Goal: Task Accomplishment & Management: Complete application form

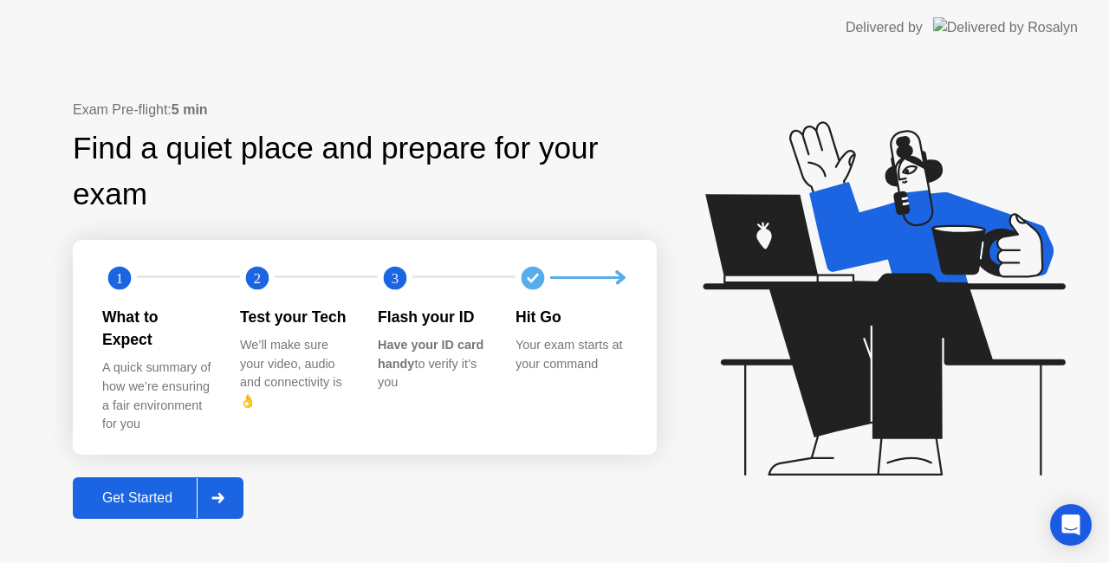
click at [153, 490] on div "Get Started" at bounding box center [137, 498] width 119 height 16
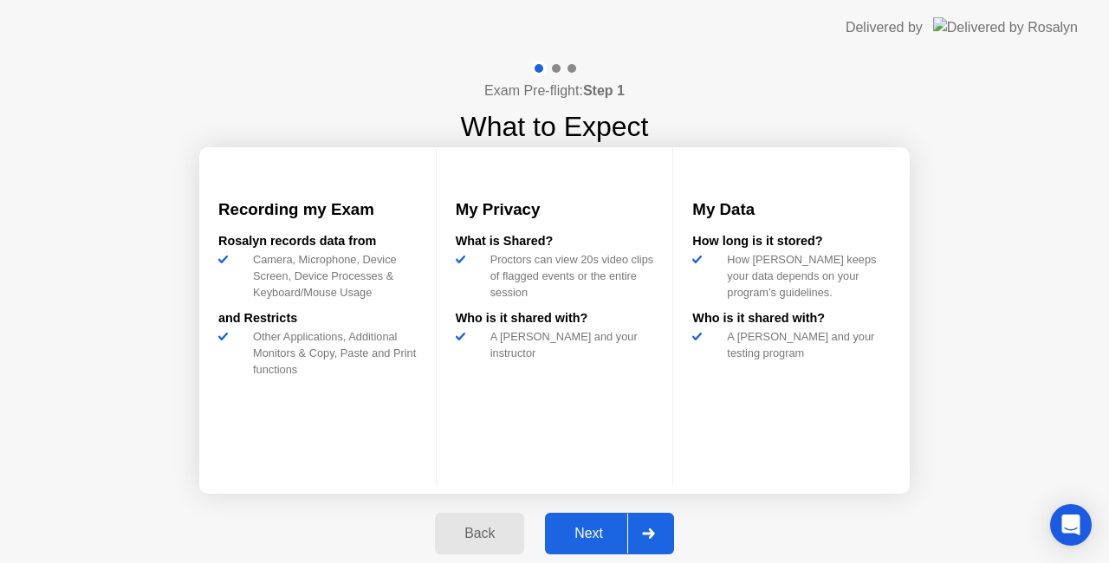
click at [593, 532] on div "Next" at bounding box center [588, 534] width 77 height 16
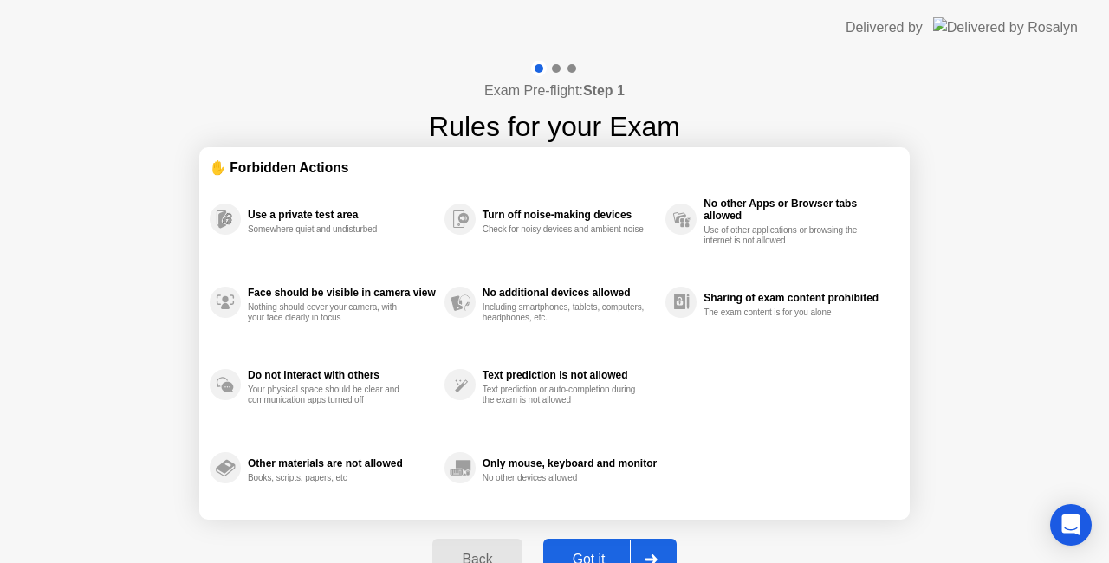
click at [599, 547] on button "Got it" at bounding box center [609, 560] width 133 height 42
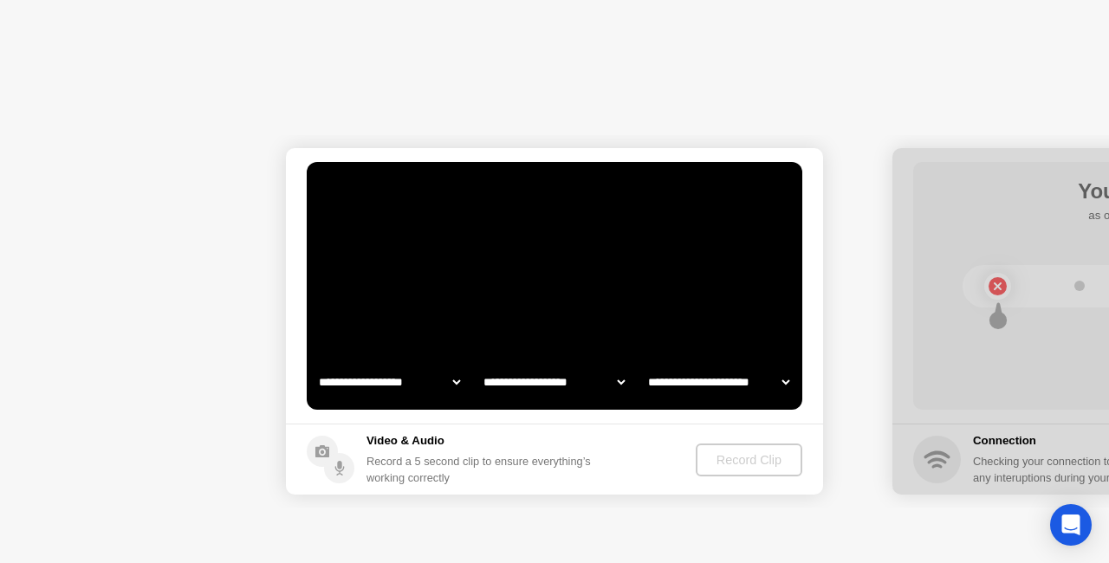
select select "**********"
select select "*******"
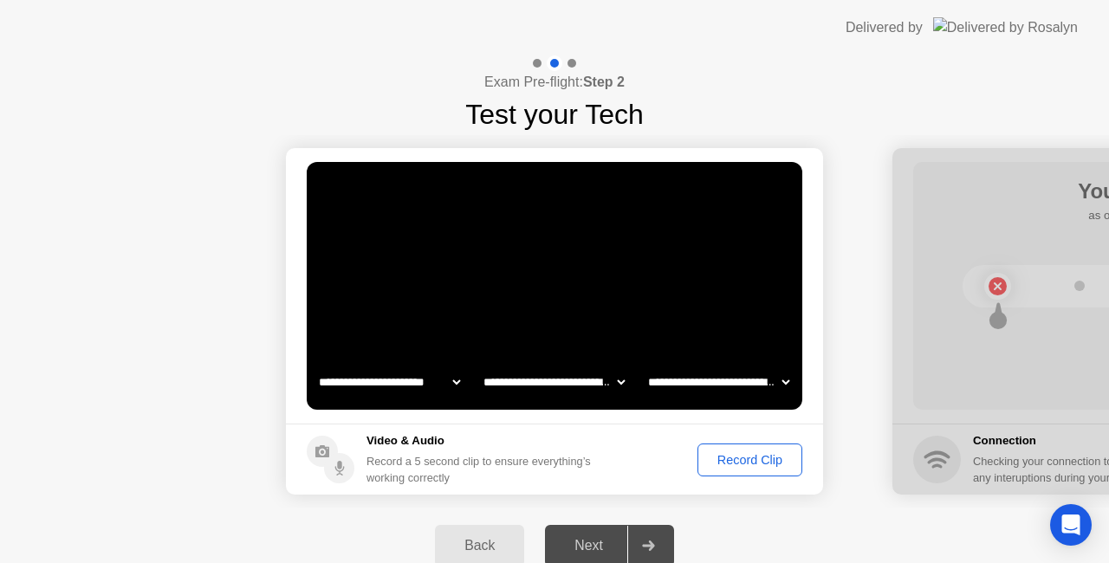
click at [727, 453] on div "Record Clip" at bounding box center [749, 460] width 93 height 14
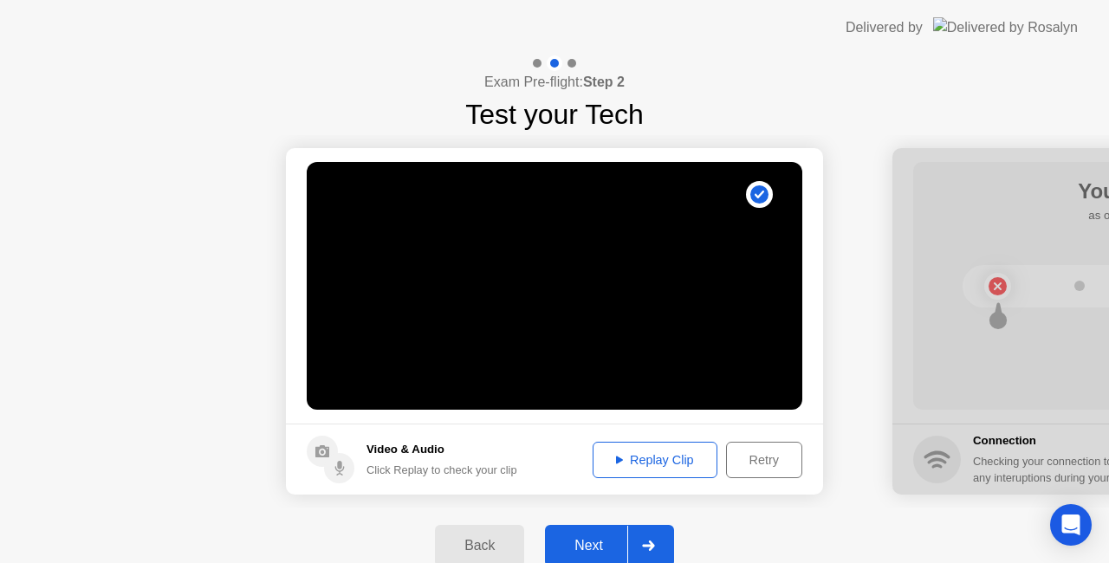
click at [605, 542] on div "Next" at bounding box center [588, 546] width 77 height 16
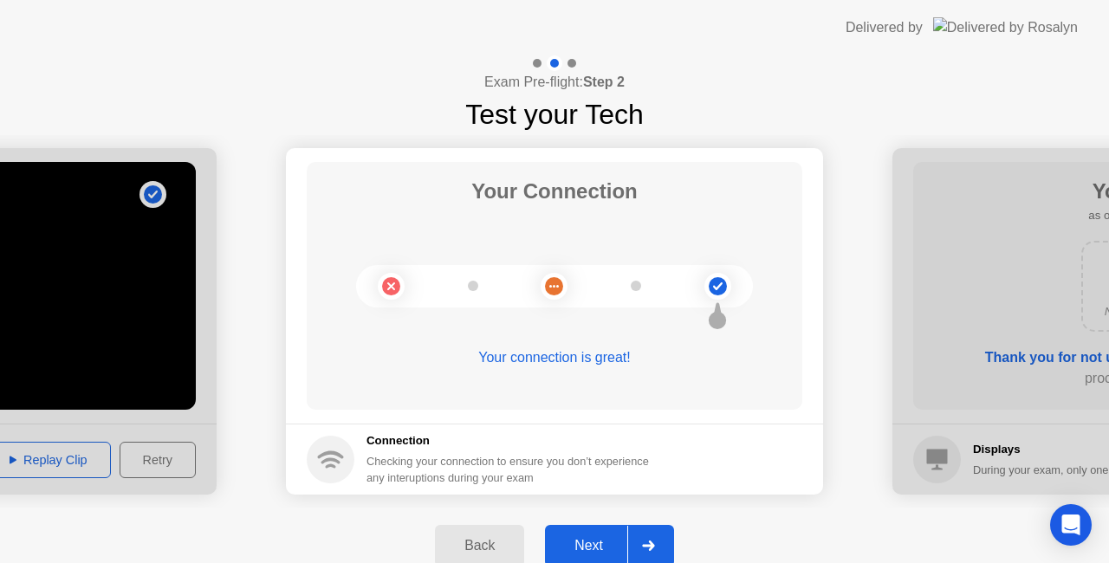
click at [582, 538] on div "Next" at bounding box center [588, 546] width 77 height 16
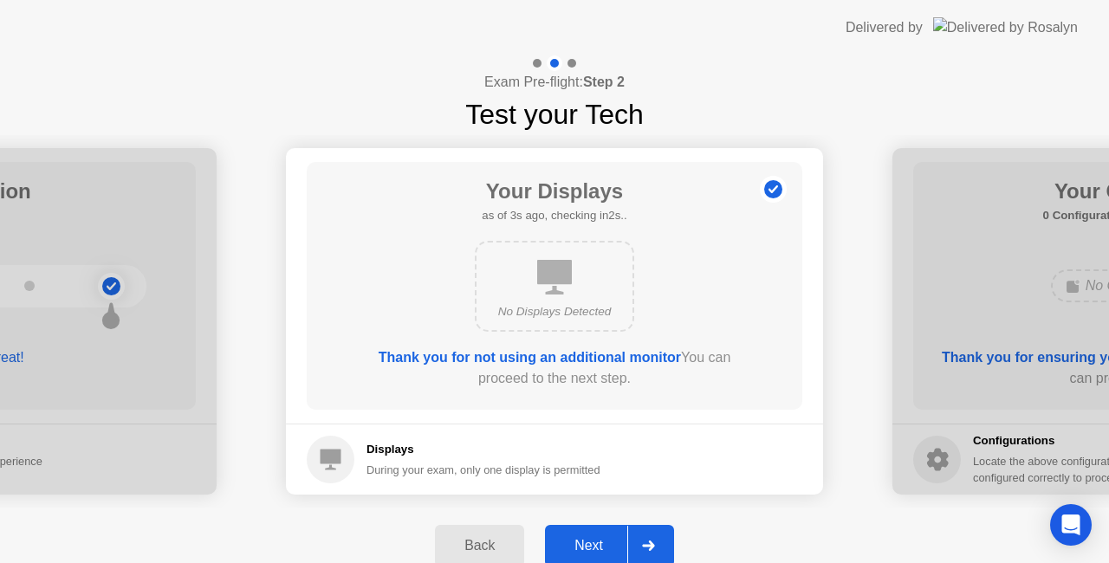
click at [576, 533] on button "Next" at bounding box center [609, 546] width 129 height 42
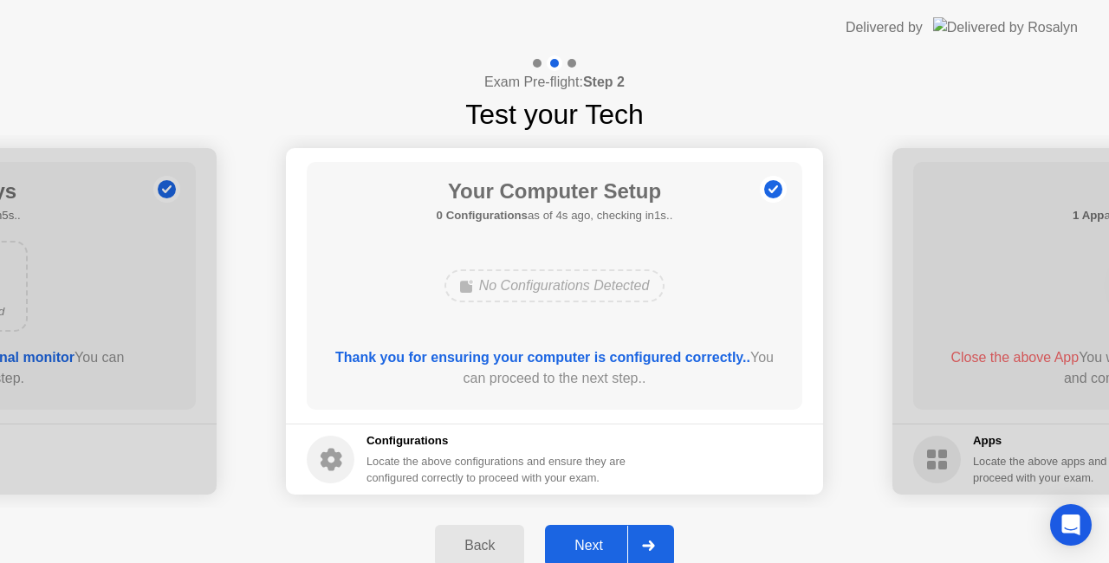
click at [588, 538] on div "Next" at bounding box center [588, 546] width 77 height 16
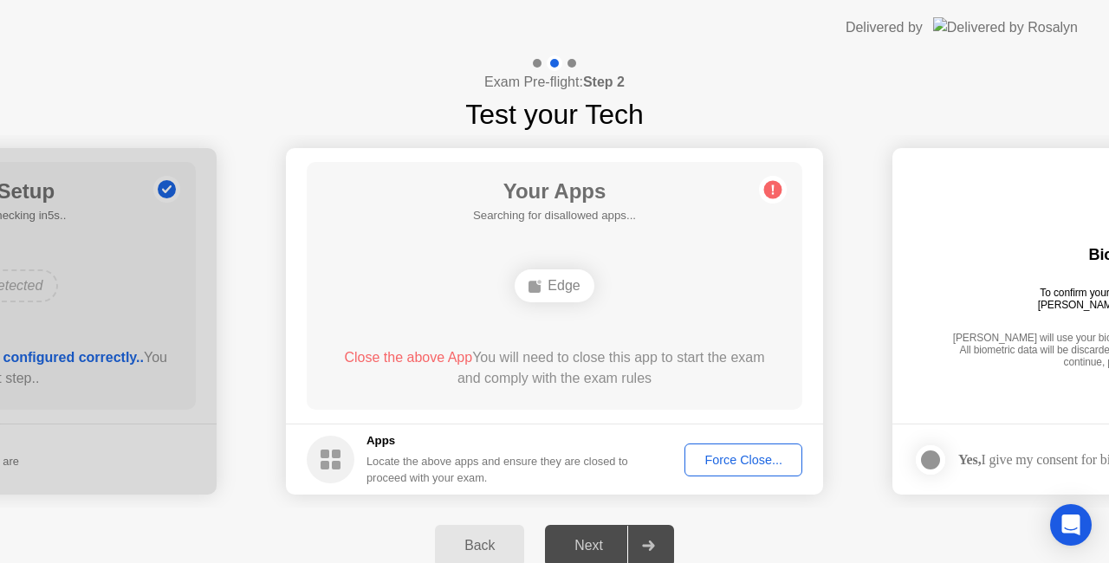
click at [746, 453] on div "Force Close..." at bounding box center [743, 460] width 106 height 14
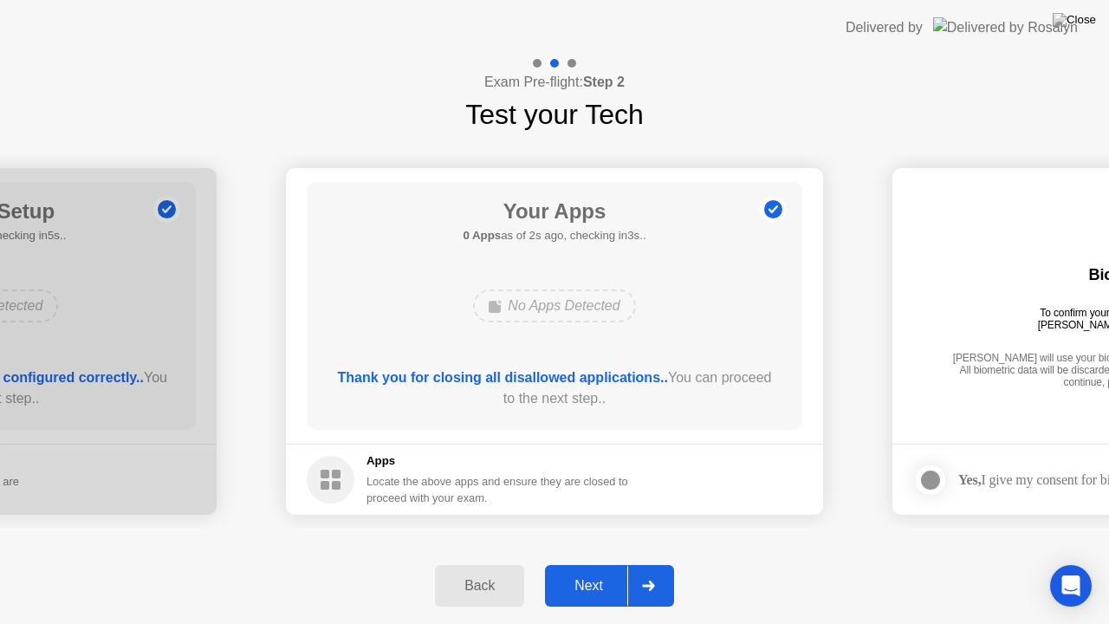
click at [589, 562] on div "Next" at bounding box center [588, 586] width 77 height 16
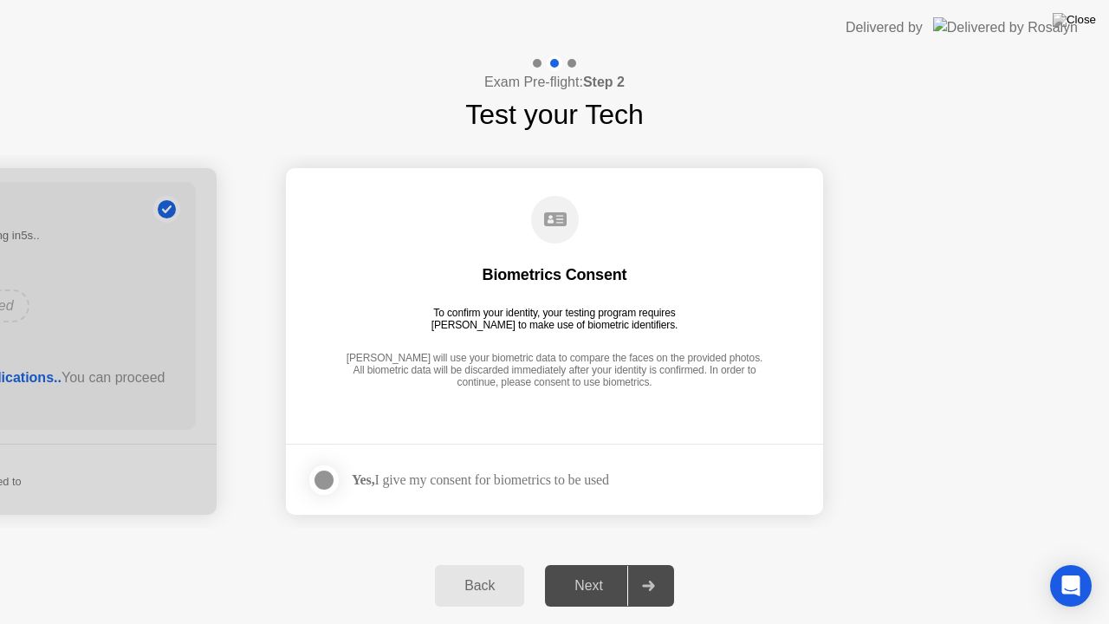
click at [334, 478] on div at bounding box center [324, 479] width 21 height 21
click at [580, 562] on div "Next" at bounding box center [588, 586] width 77 height 16
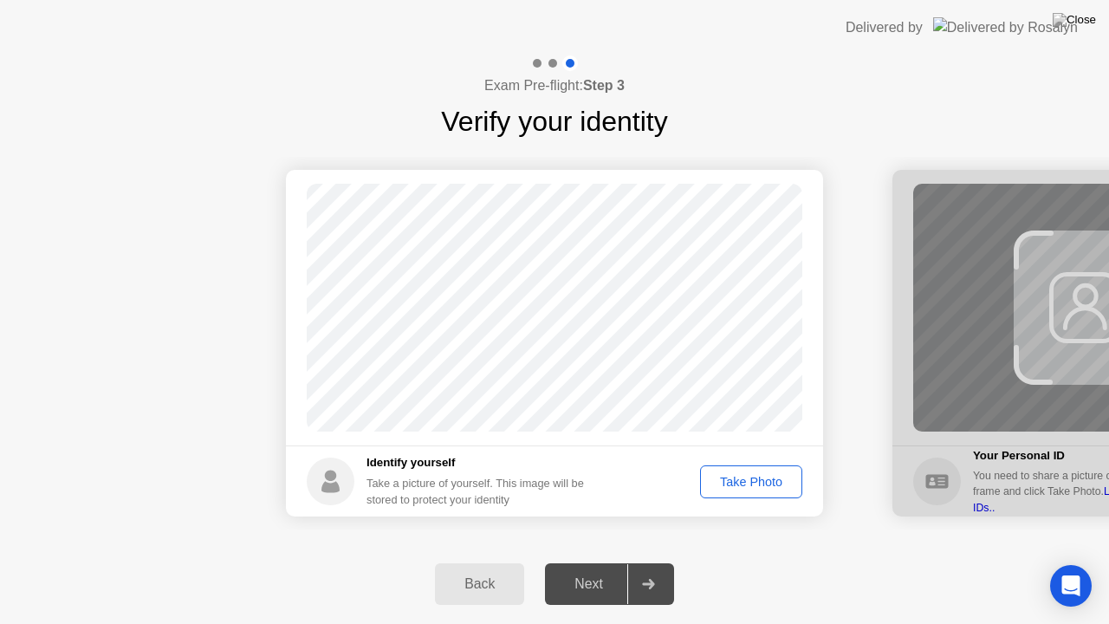
click at [744, 476] on div "Take Photo" at bounding box center [751, 482] width 90 height 14
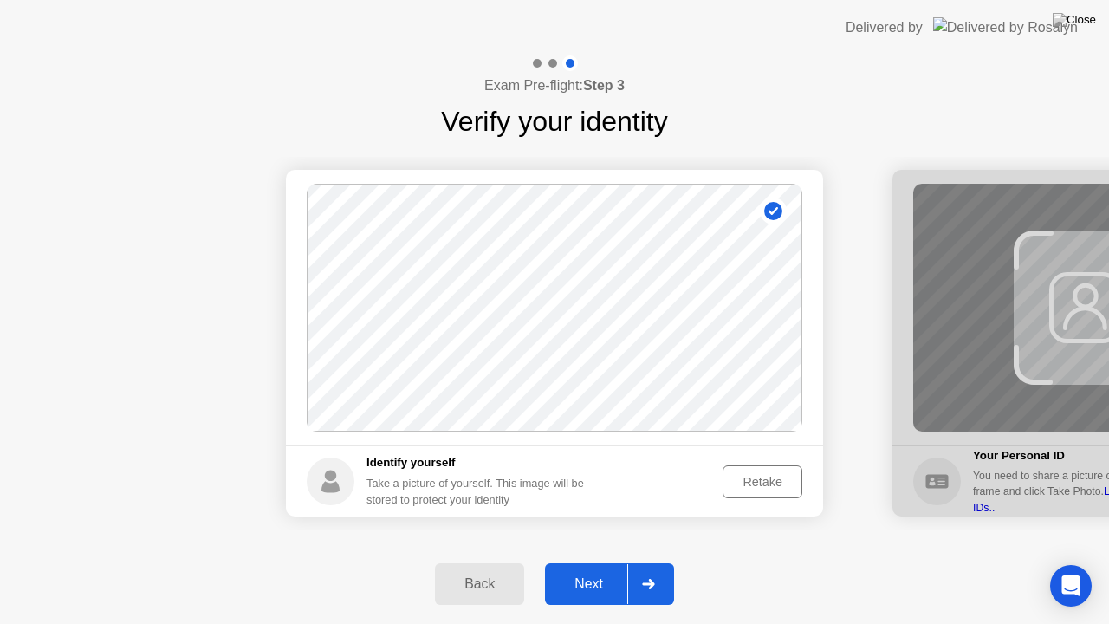
click at [564, 562] on div "Next" at bounding box center [588, 584] width 77 height 16
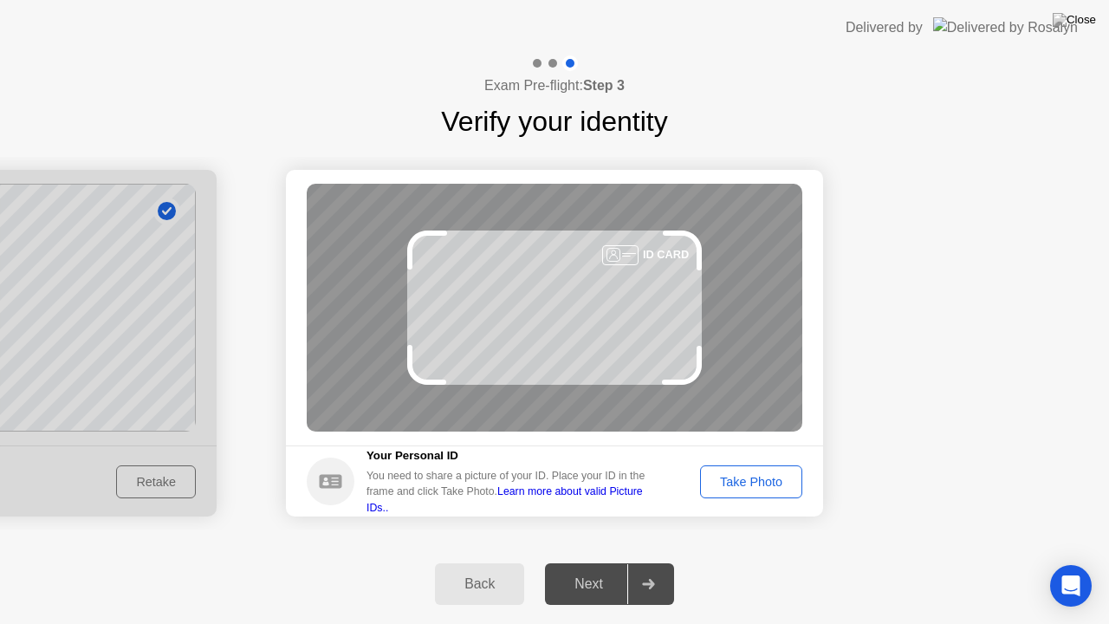
click at [771, 482] on div "Take Photo" at bounding box center [751, 482] width 90 height 14
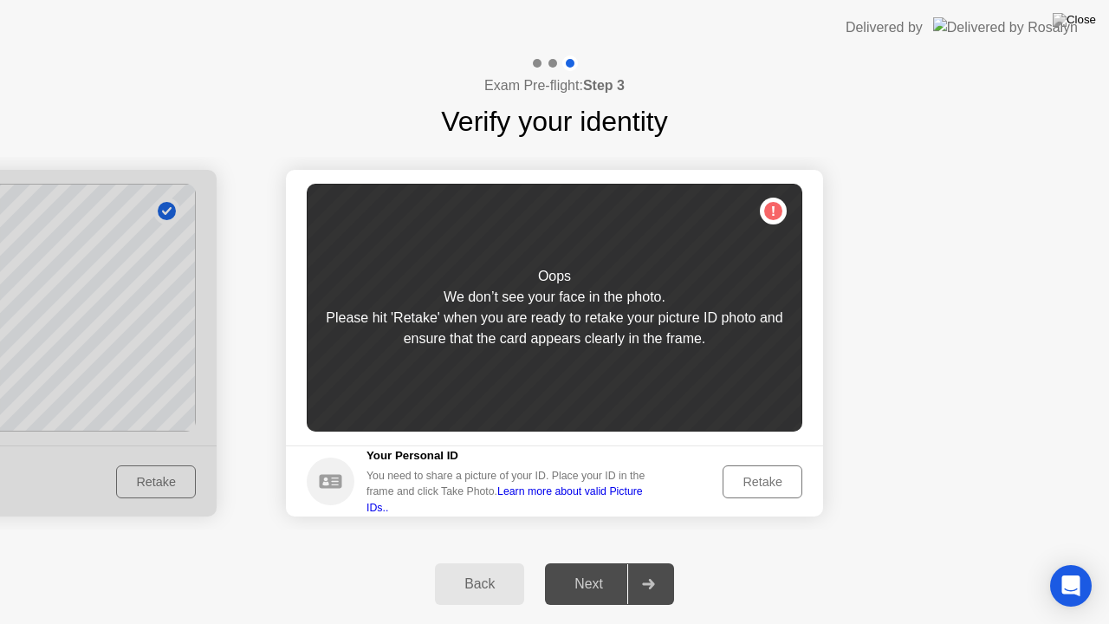
click at [761, 477] on div "Retake" at bounding box center [762, 482] width 68 height 14
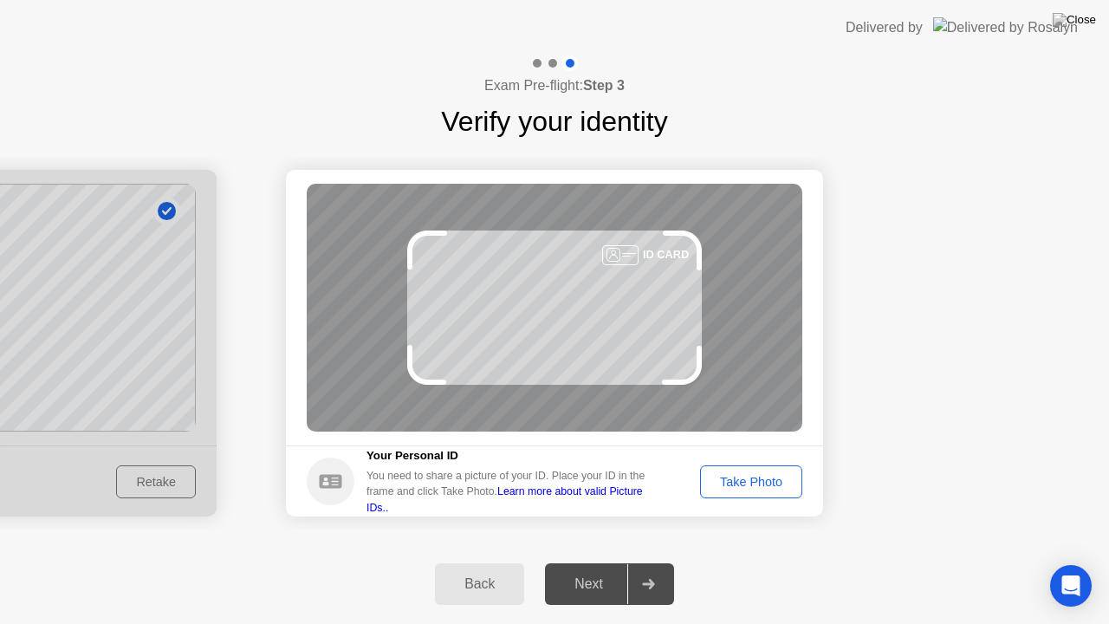
click at [747, 475] on div "Take Photo" at bounding box center [751, 482] width 90 height 14
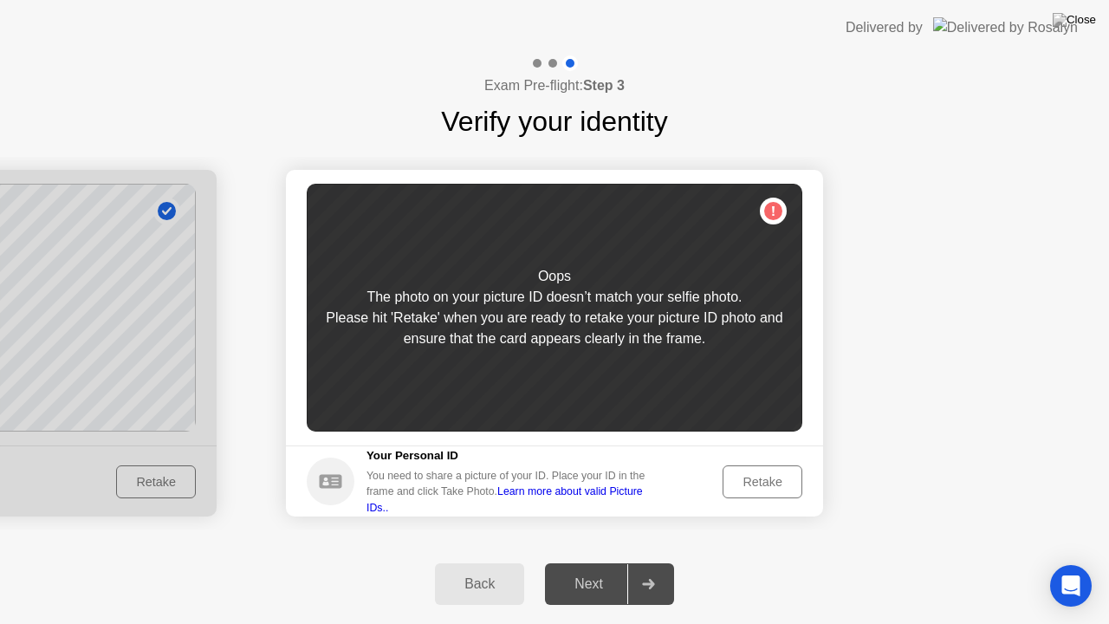
click at [765, 482] on div "Retake" at bounding box center [762, 482] width 68 height 14
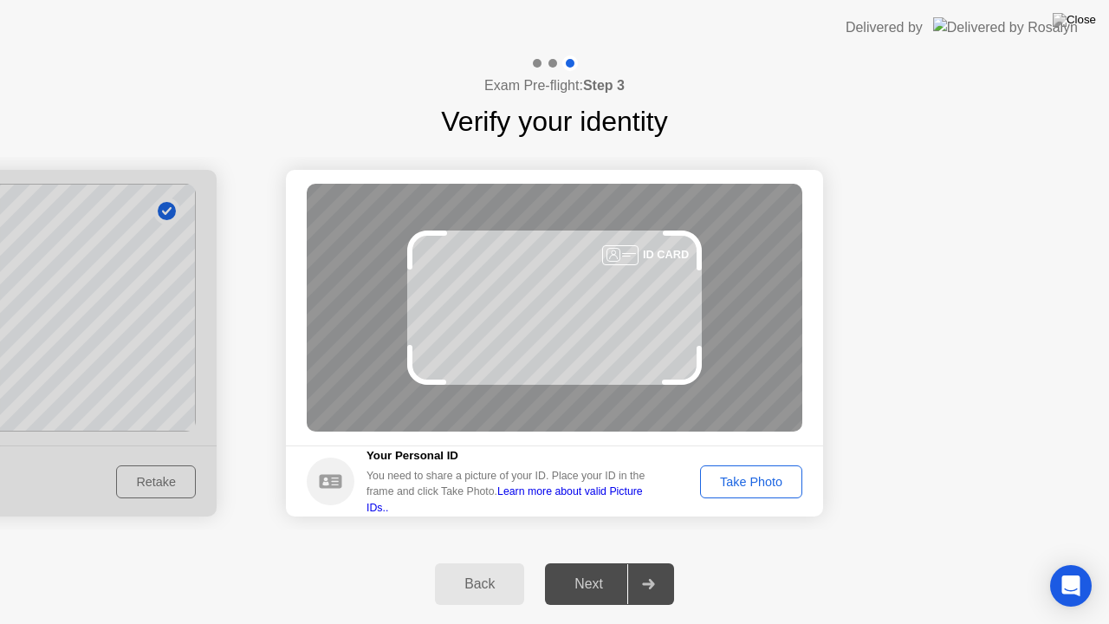
click at [765, 482] on div "Take Photo" at bounding box center [751, 482] width 90 height 14
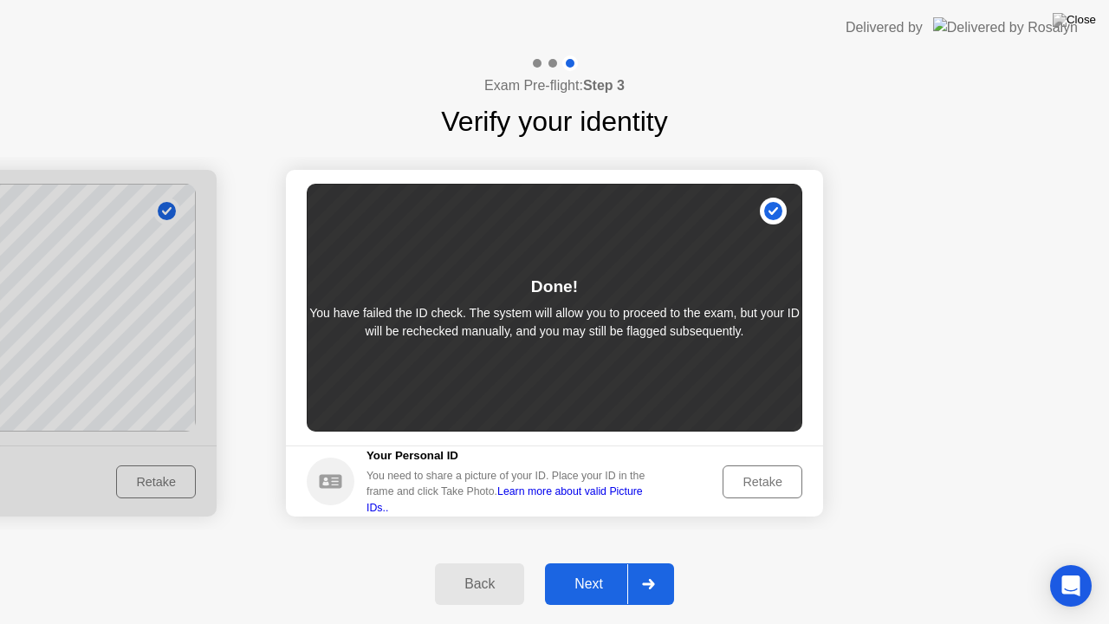
click at [599, 562] on div "Next" at bounding box center [588, 584] width 77 height 16
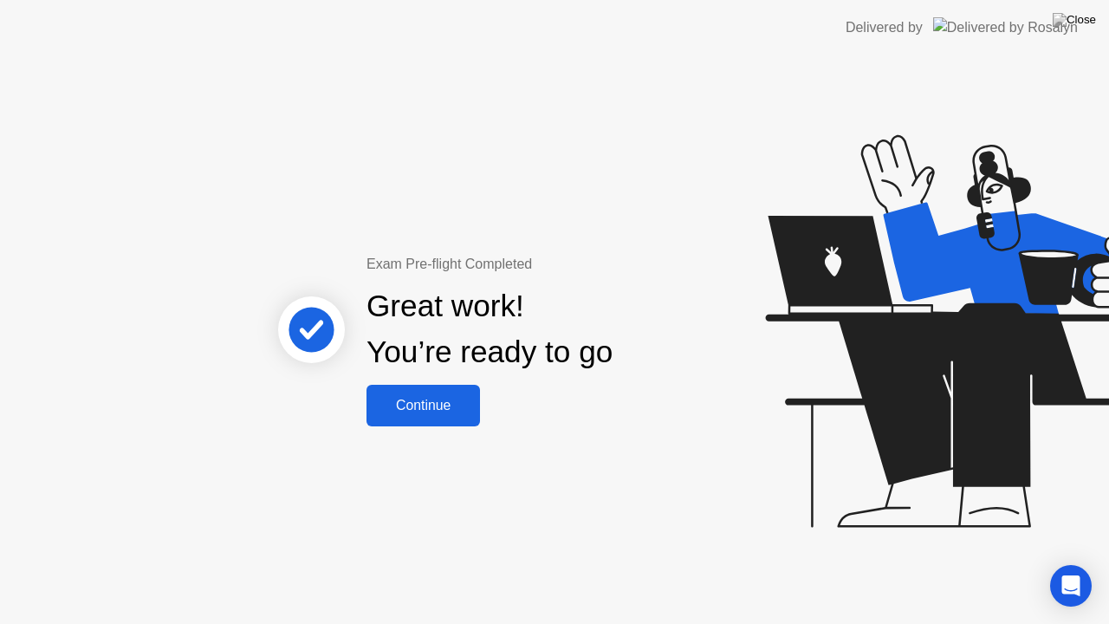
click at [419, 404] on div "Continue" at bounding box center [423, 406] width 103 height 16
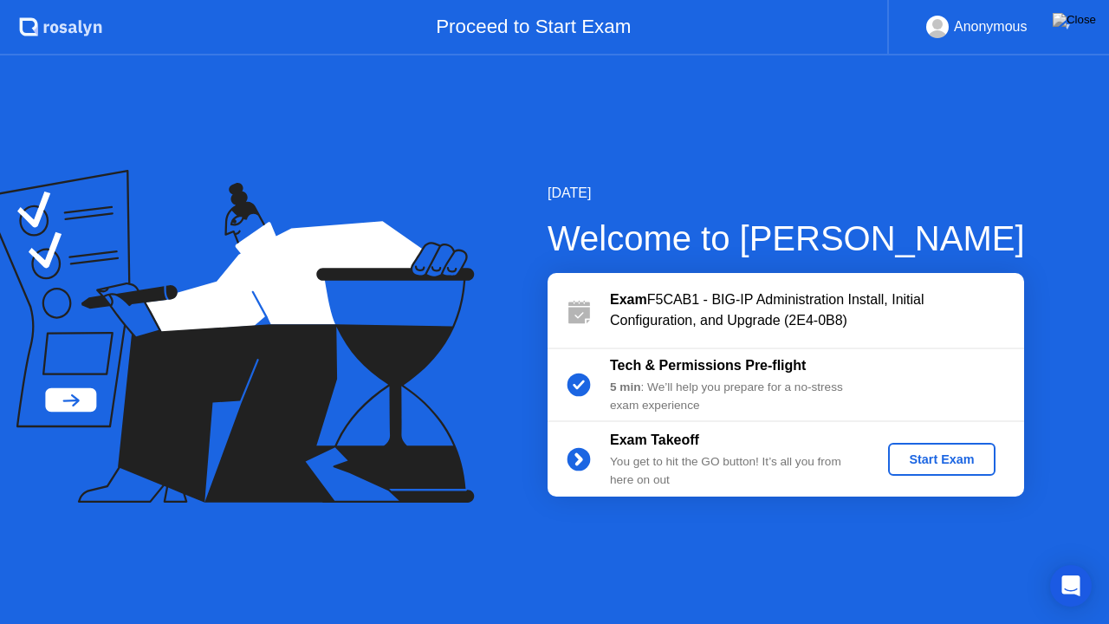
click at [923, 454] on div "Start Exam" at bounding box center [941, 459] width 93 height 14
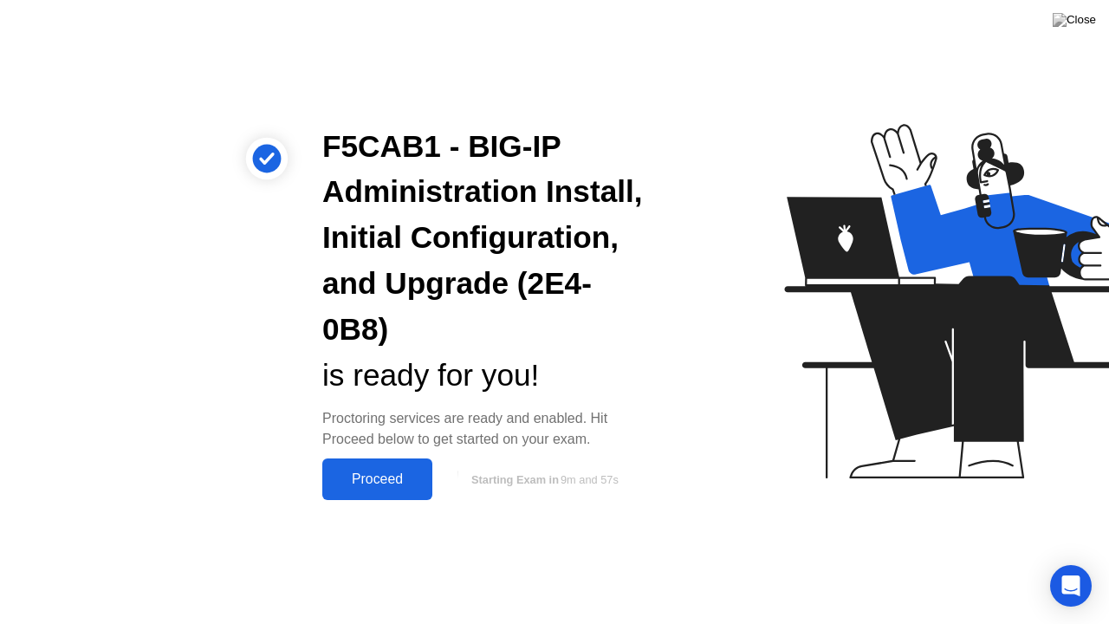
click at [383, 476] on div "Proceed" at bounding box center [377, 479] width 100 height 16
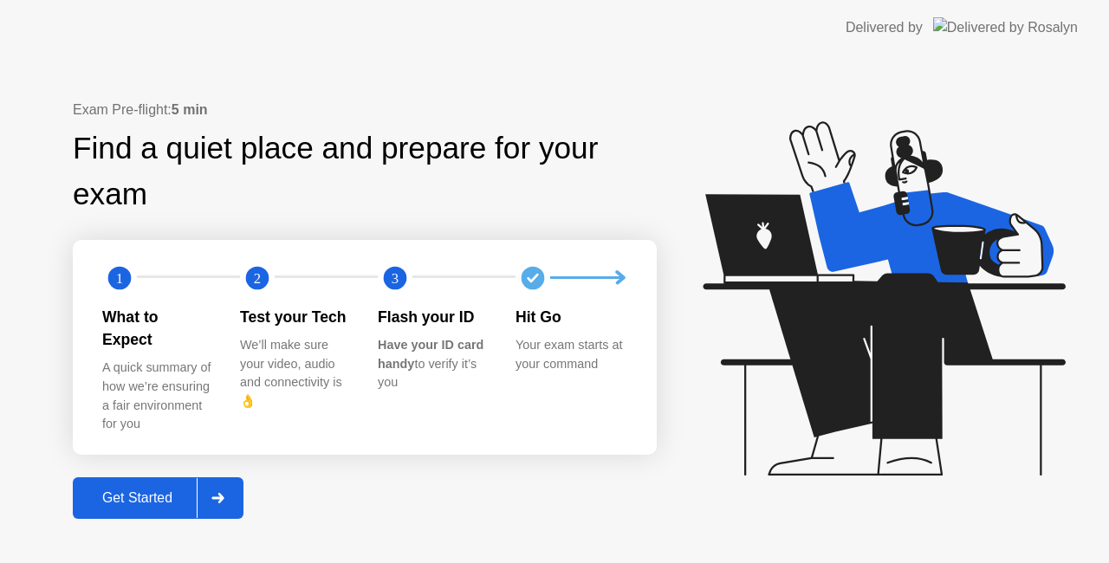
click at [153, 490] on div "Get Started" at bounding box center [137, 498] width 119 height 16
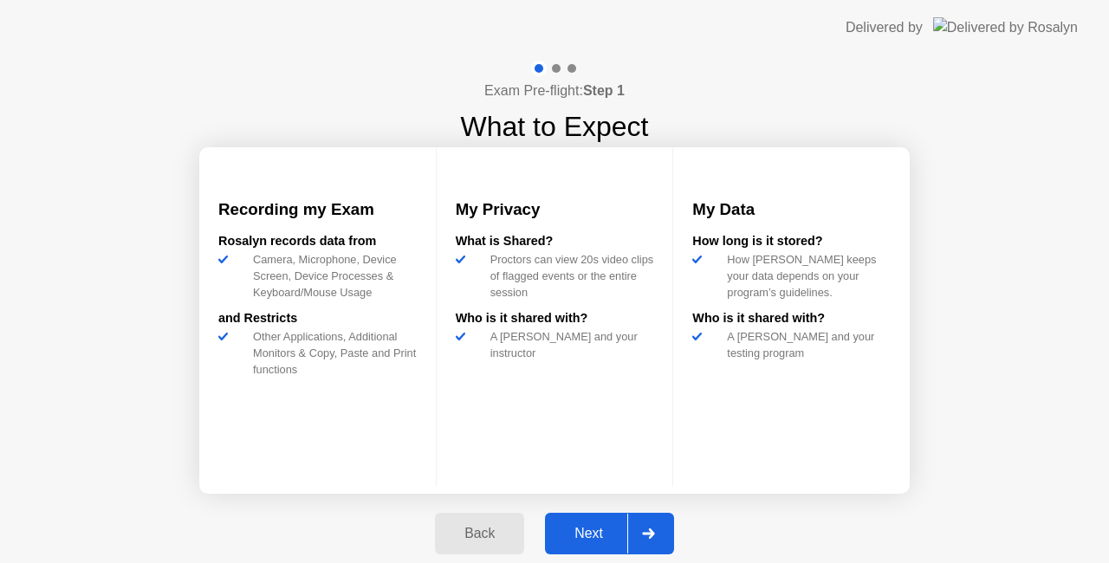
click at [604, 528] on div "Next" at bounding box center [588, 534] width 77 height 16
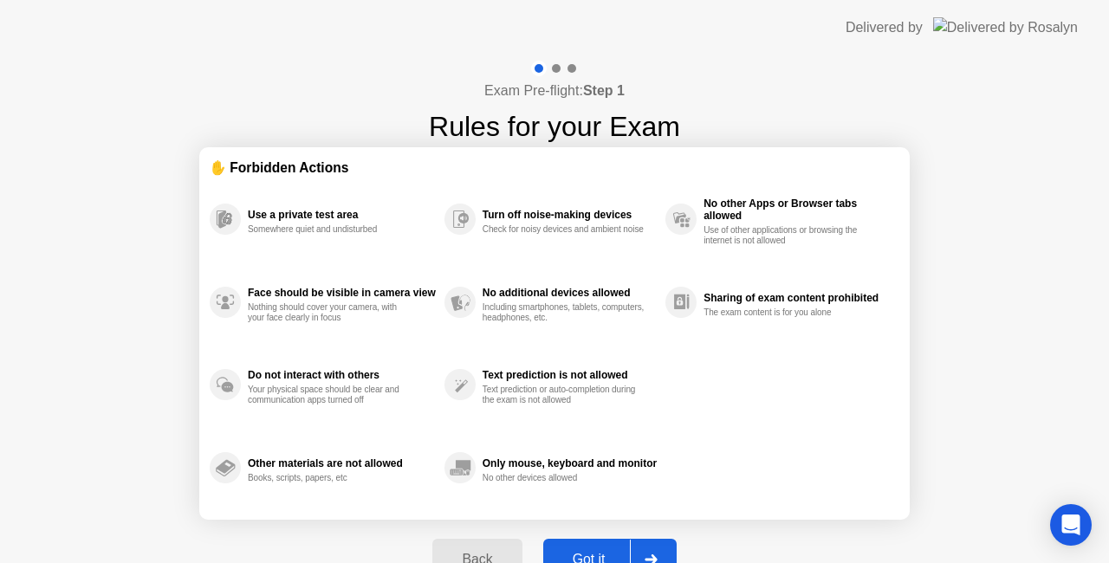
click at [586, 552] on div "Got it" at bounding box center [588, 560] width 81 height 16
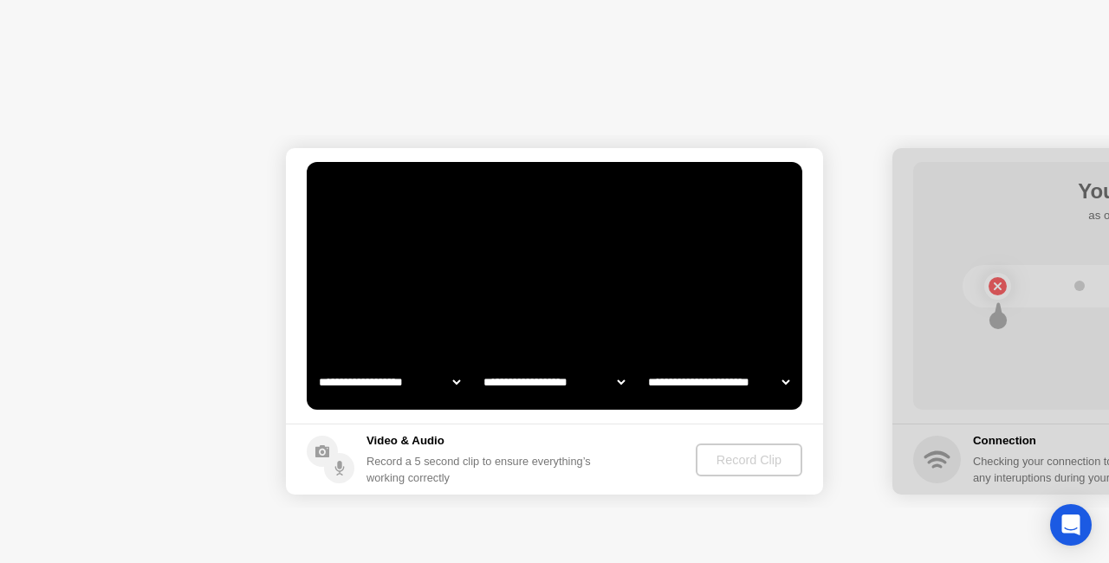
select select "**********"
select select "*******"
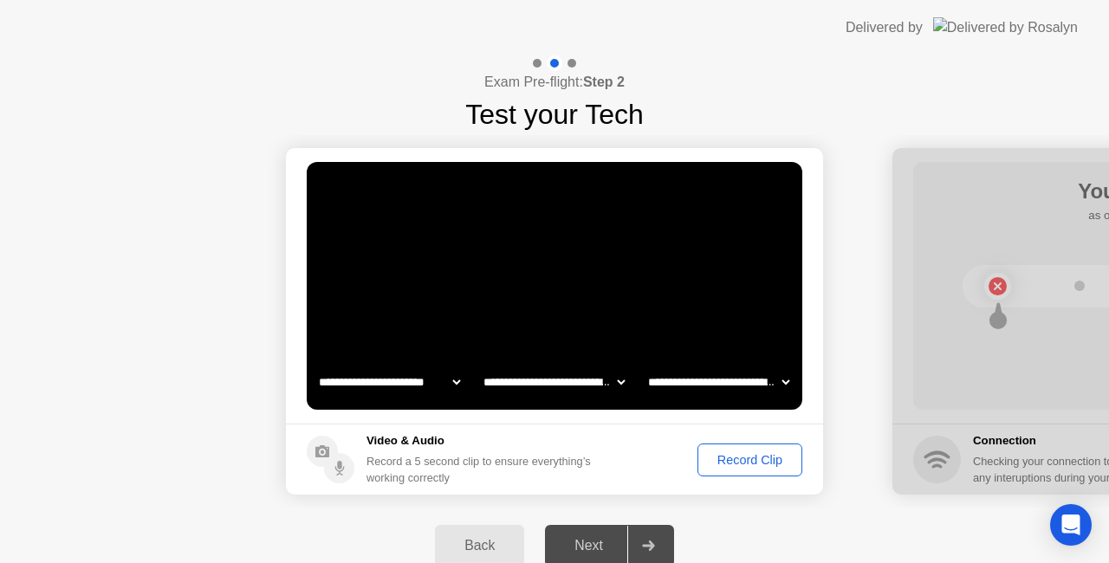
click at [728, 459] on div "Record Clip" at bounding box center [749, 460] width 93 height 14
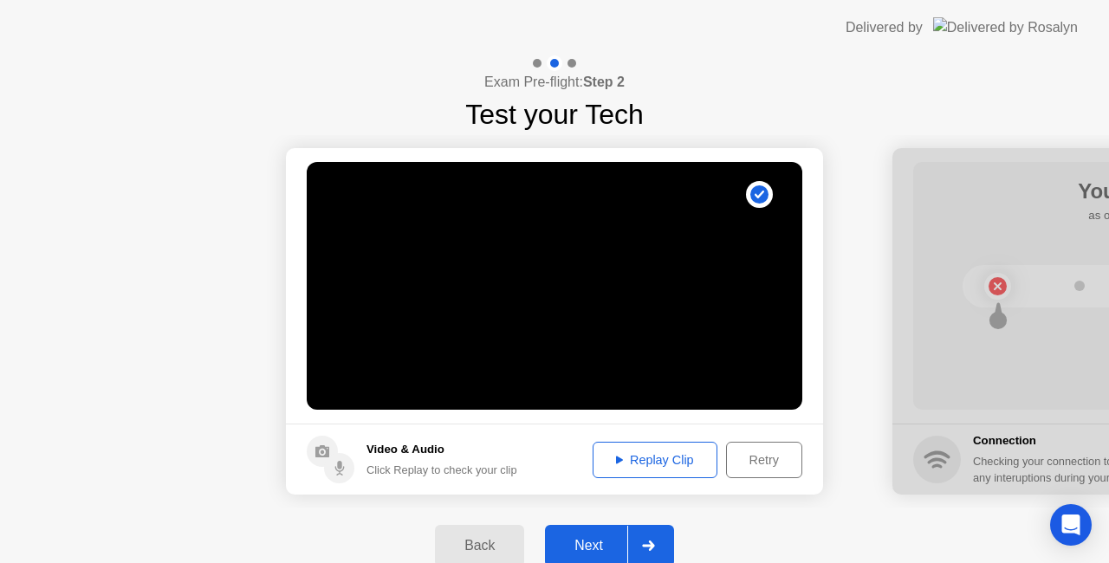
click at [598, 540] on div "Next" at bounding box center [588, 546] width 77 height 16
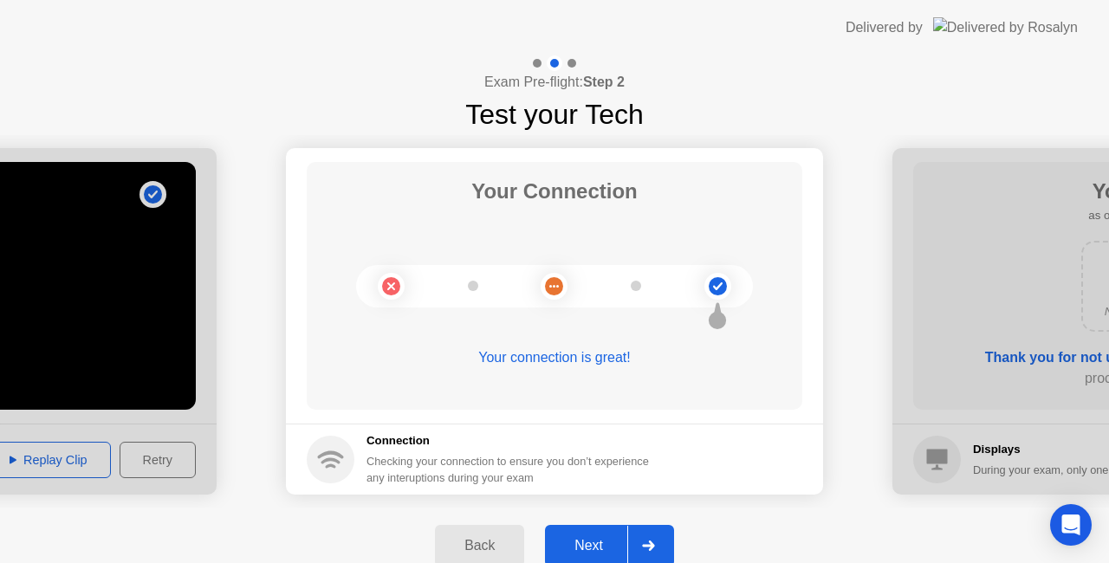
click at [593, 542] on div "Next" at bounding box center [588, 546] width 77 height 16
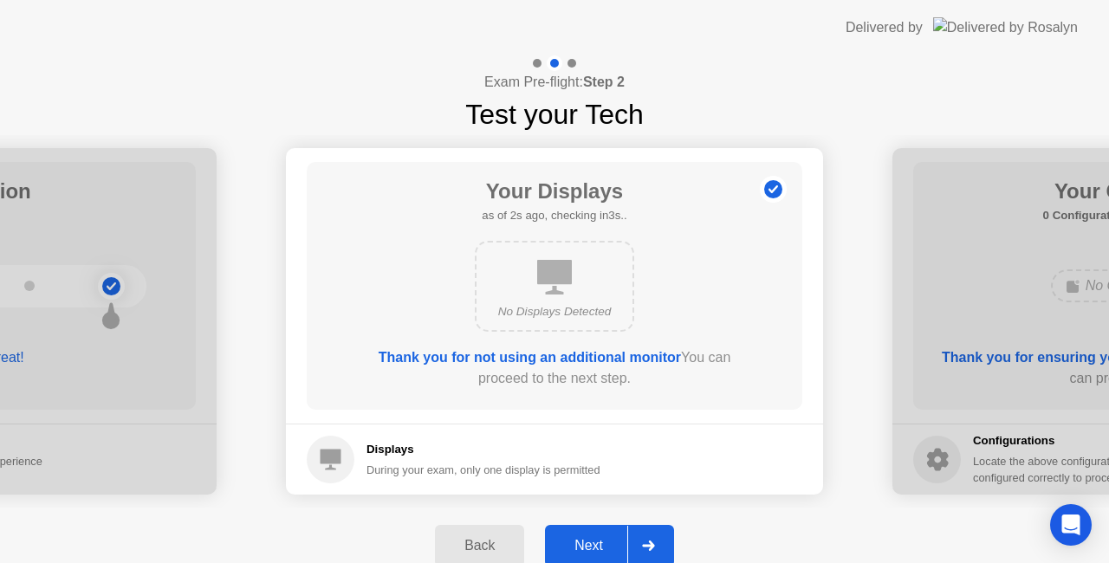
click at [594, 542] on div "Next" at bounding box center [588, 546] width 77 height 16
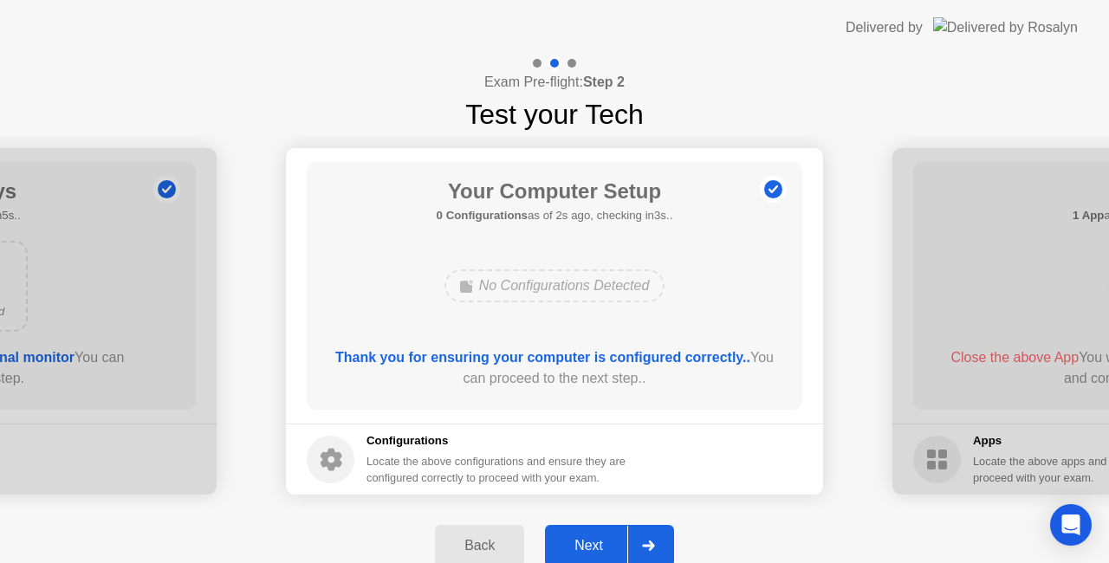
click at [592, 540] on div "Next" at bounding box center [588, 546] width 77 height 16
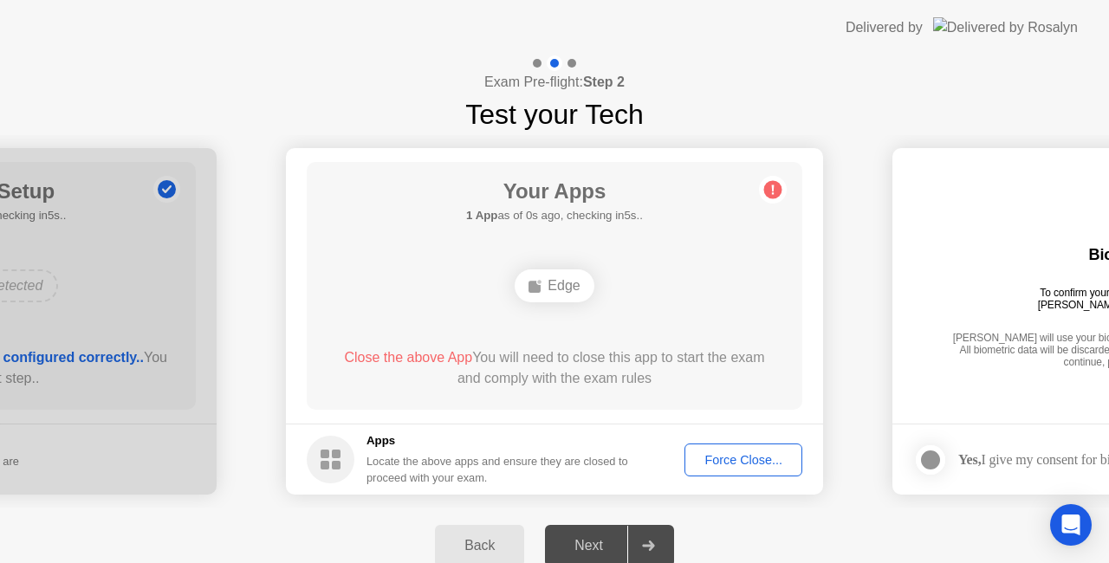
click at [748, 453] on div "Force Close..." at bounding box center [743, 460] width 106 height 14
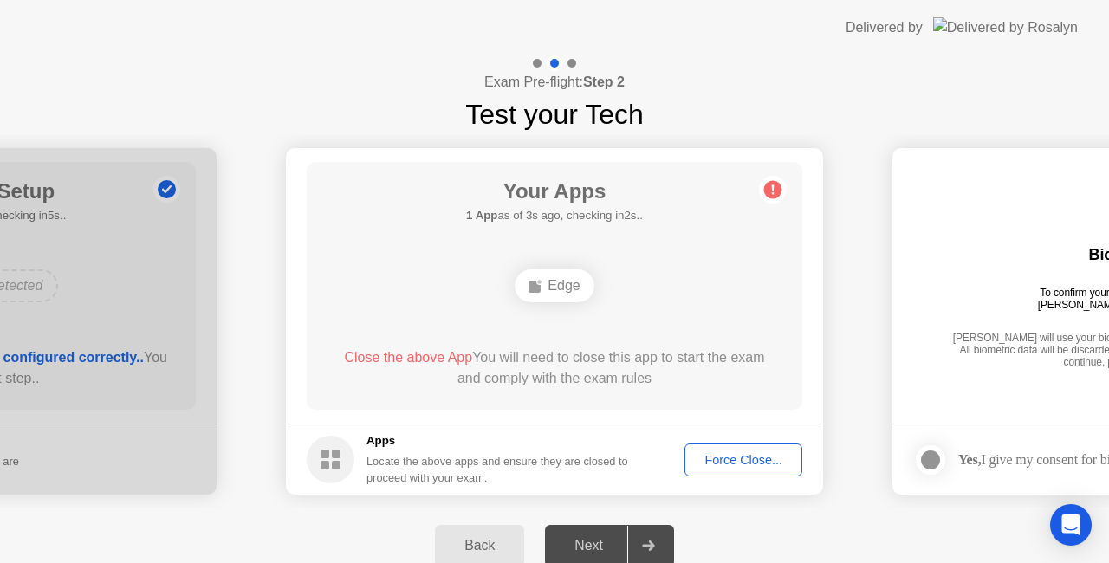
click at [731, 457] on div "Force Close..." at bounding box center [743, 460] width 106 height 14
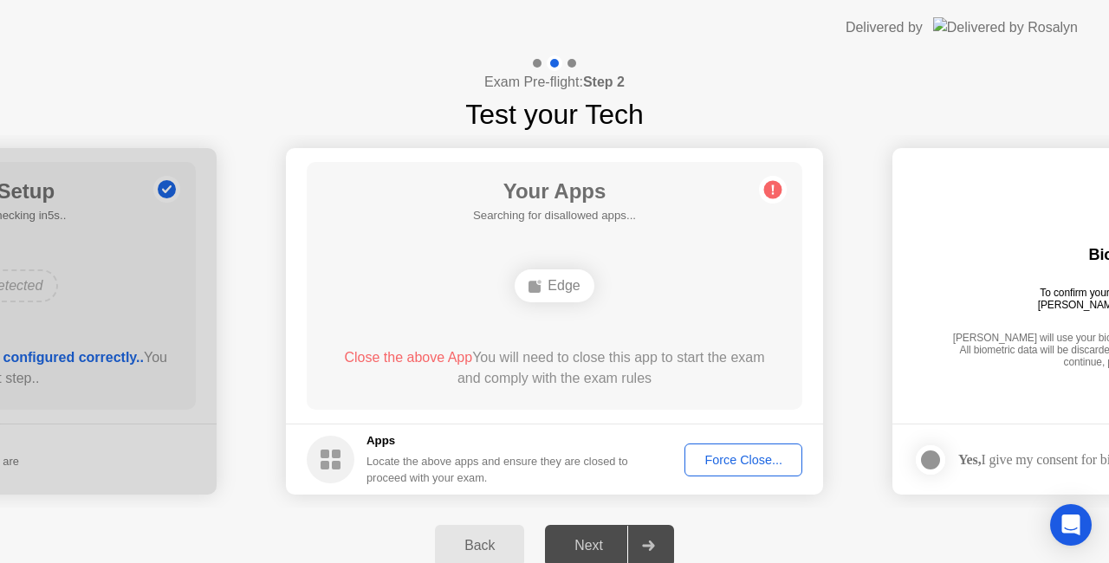
click at [722, 458] on div "Force Close..." at bounding box center [743, 460] width 106 height 14
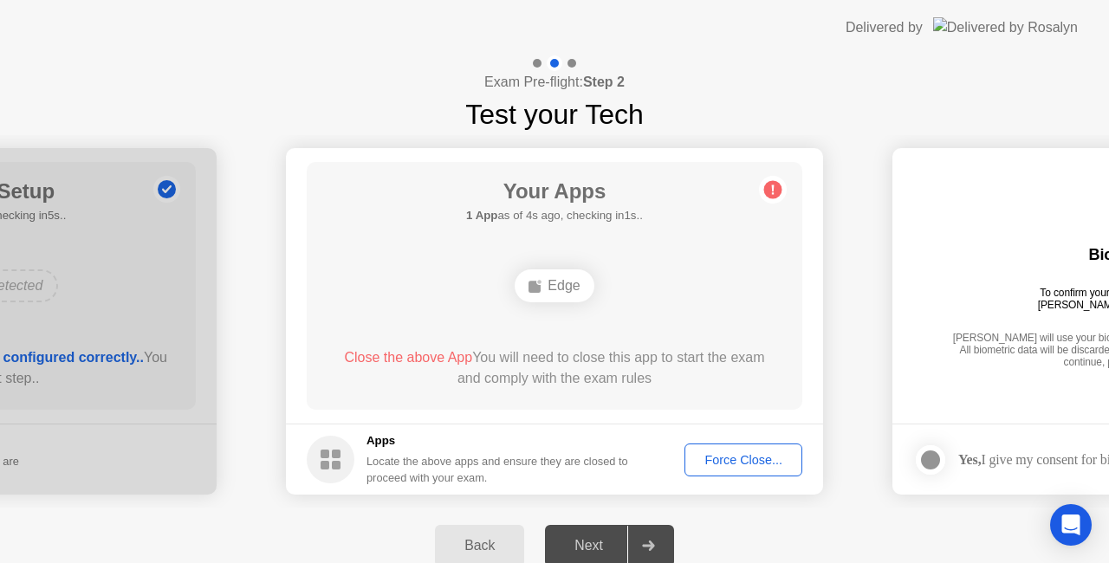
click at [769, 182] on circle at bounding box center [773, 190] width 18 height 18
click at [729, 456] on div "Force Close..." at bounding box center [743, 460] width 106 height 14
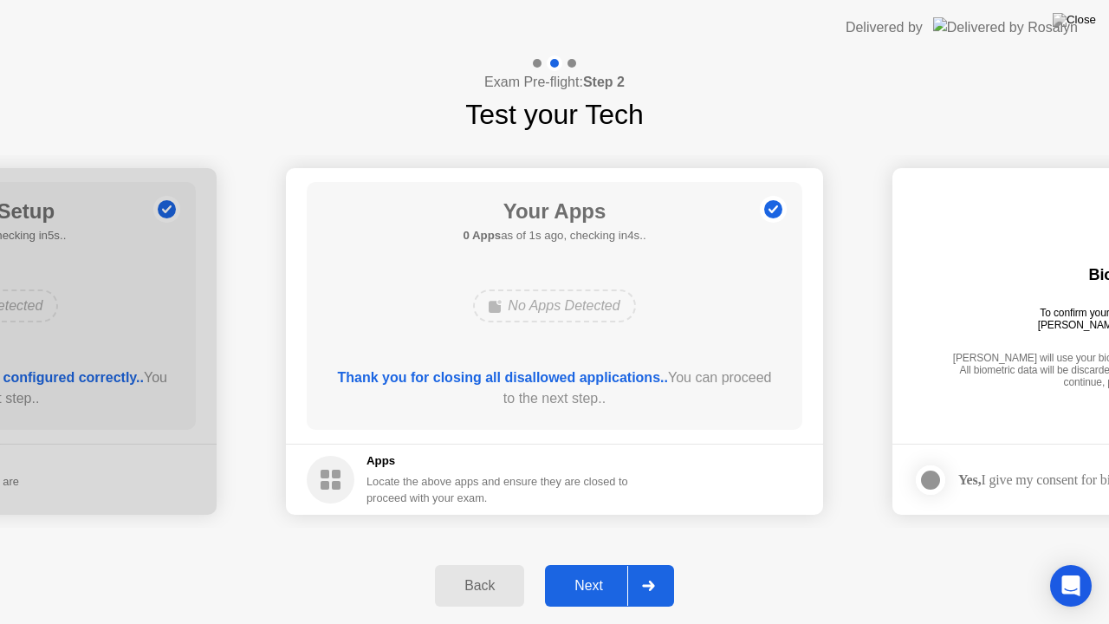
click at [605, 562] on div "Next" at bounding box center [588, 586] width 77 height 16
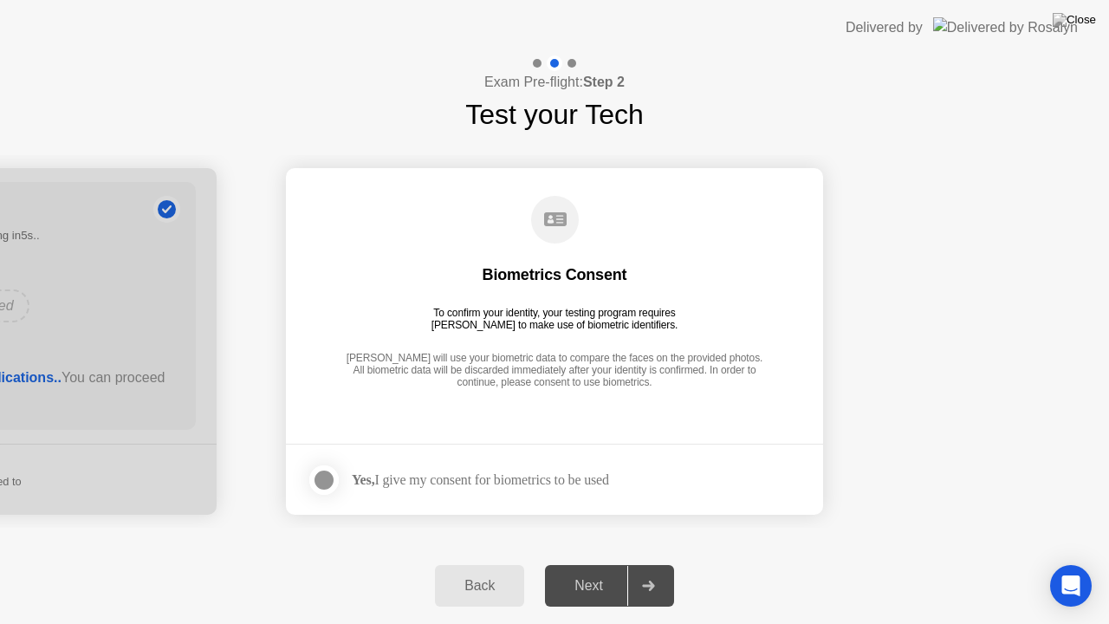
click at [333, 476] on div at bounding box center [324, 479] width 21 height 21
click at [589, 562] on div "Next" at bounding box center [588, 586] width 77 height 16
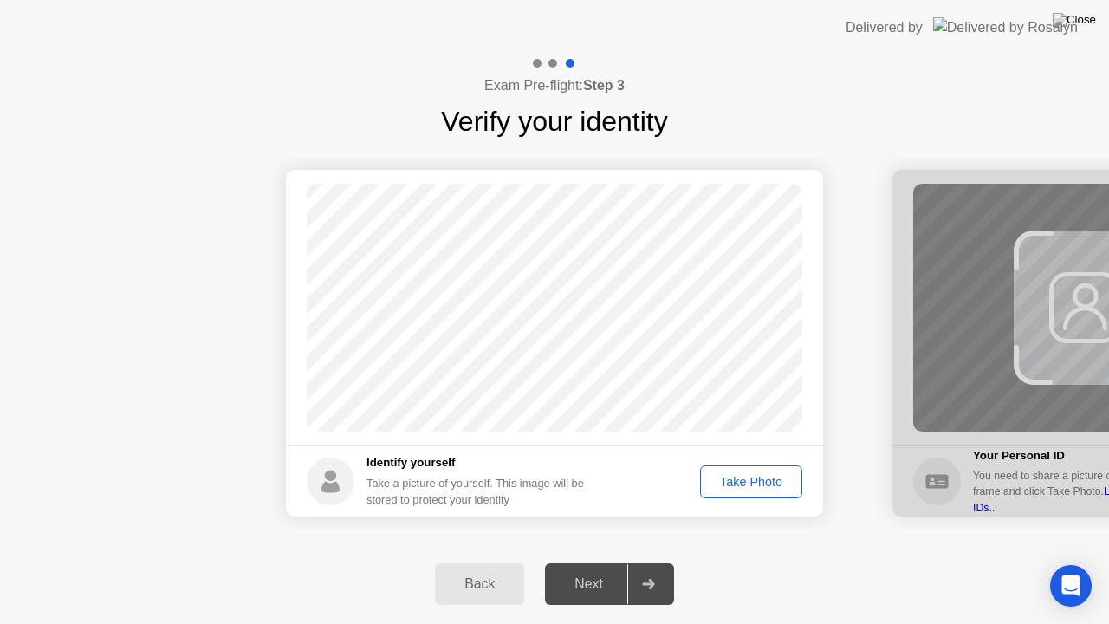
click at [725, 476] on div "Take Photo" at bounding box center [751, 482] width 90 height 14
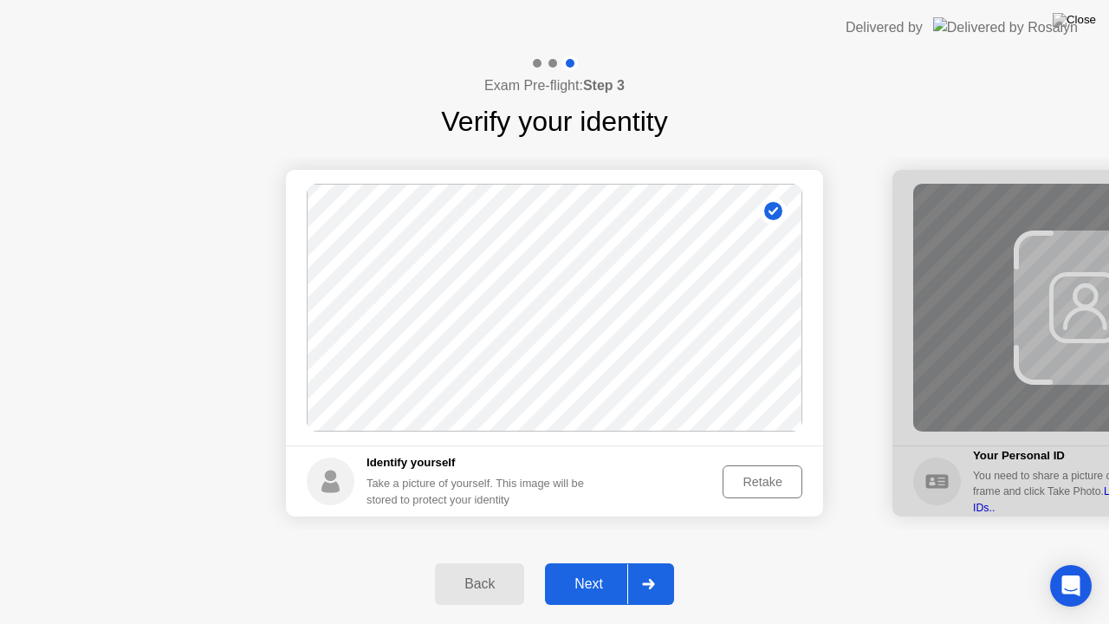
click at [596, 562] on div "Next" at bounding box center [588, 584] width 77 height 16
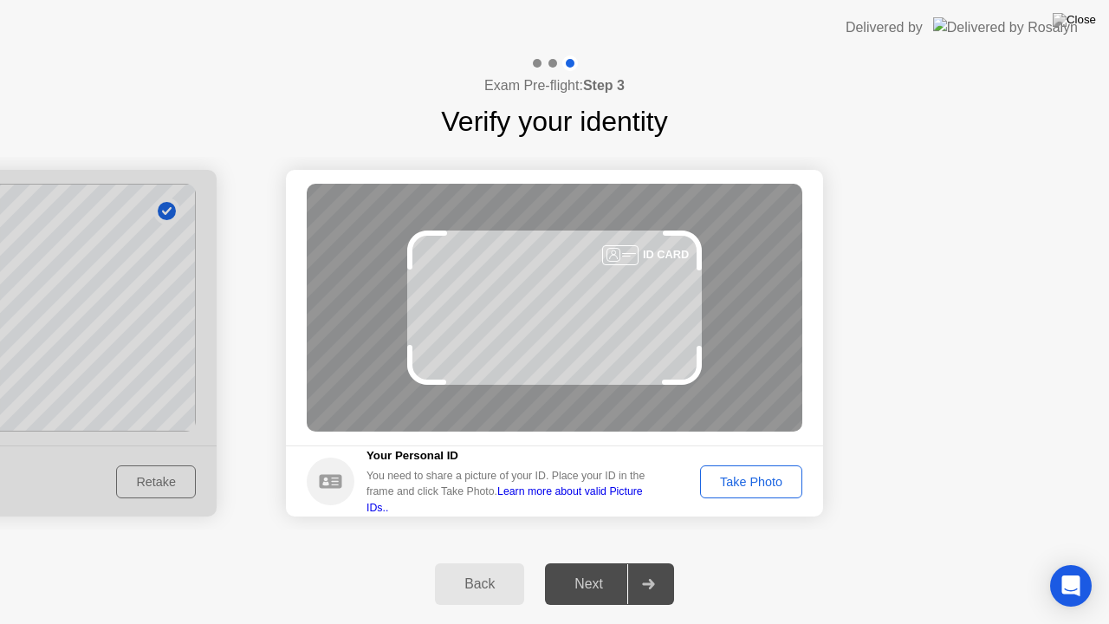
click at [760, 475] on div "Take Photo" at bounding box center [751, 482] width 90 height 14
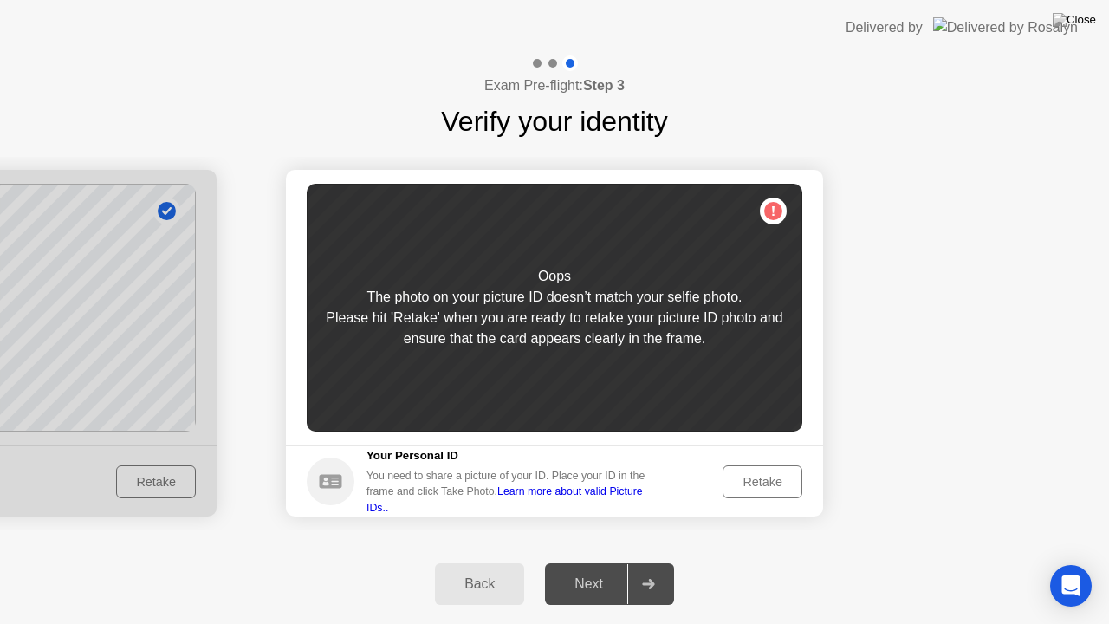
click at [748, 484] on div "Retake" at bounding box center [762, 482] width 68 height 14
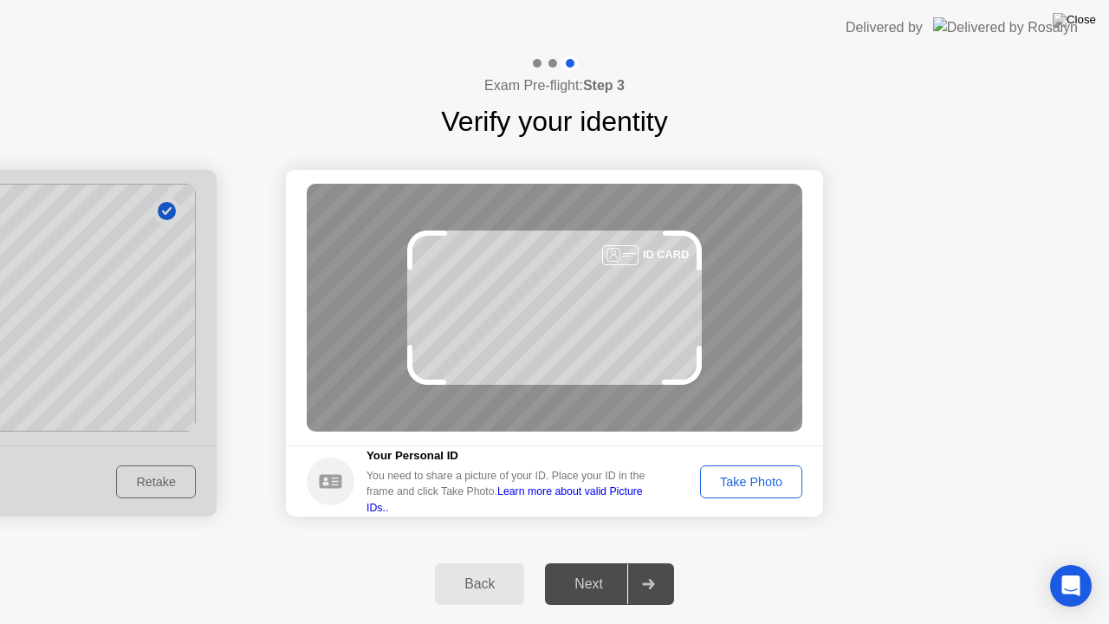
click at [749, 482] on div "Take Photo" at bounding box center [751, 482] width 90 height 14
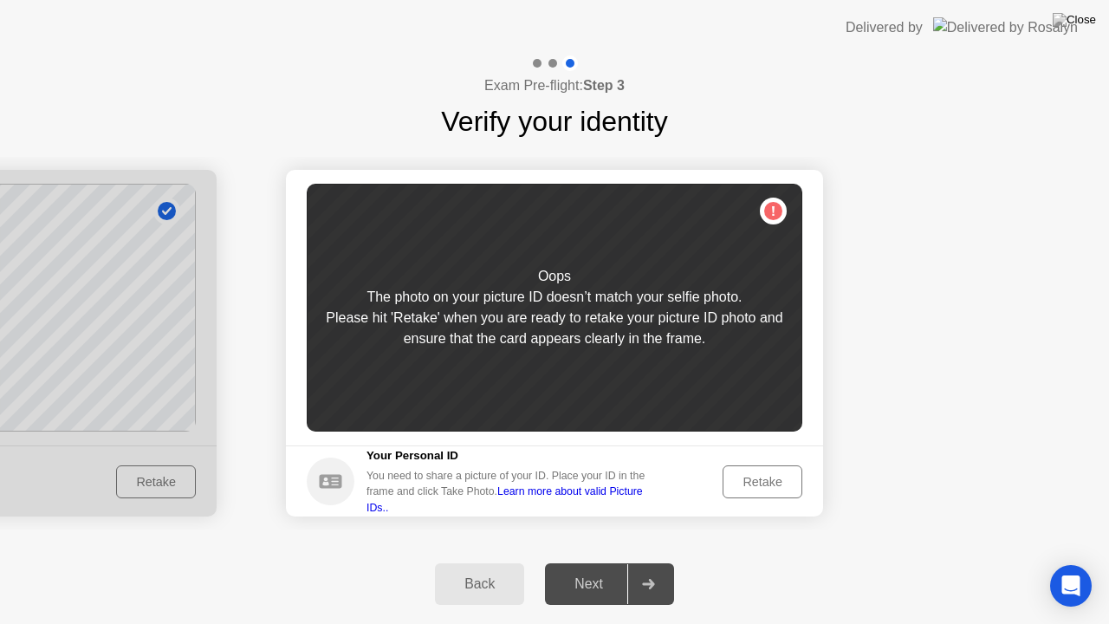
click at [749, 482] on div "Retake" at bounding box center [762, 482] width 68 height 14
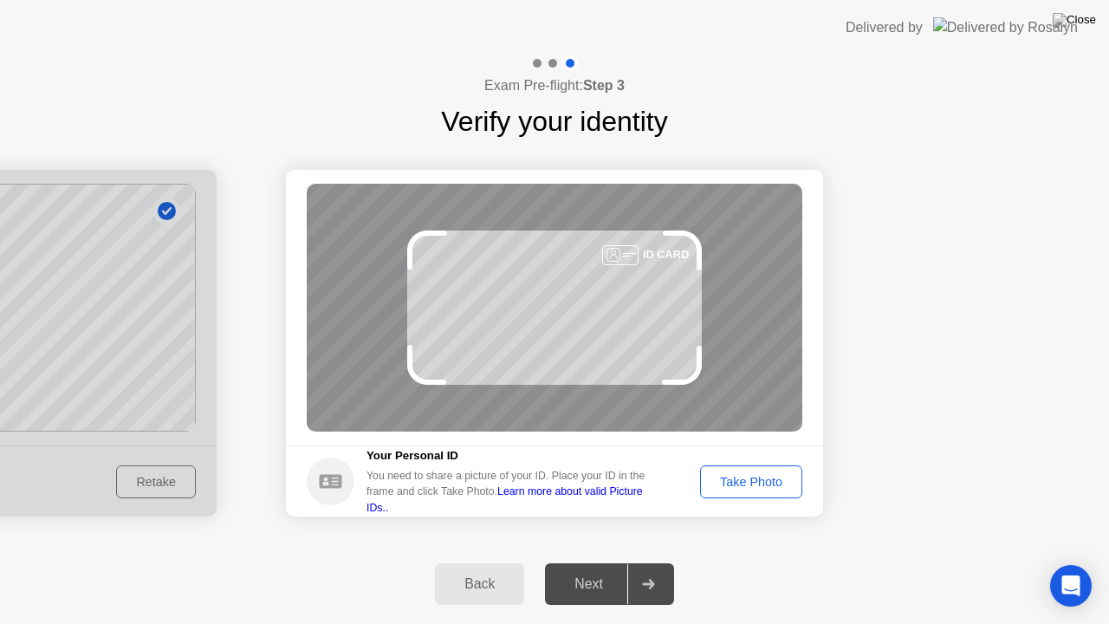
click at [751, 476] on div "Take Photo" at bounding box center [751, 482] width 90 height 14
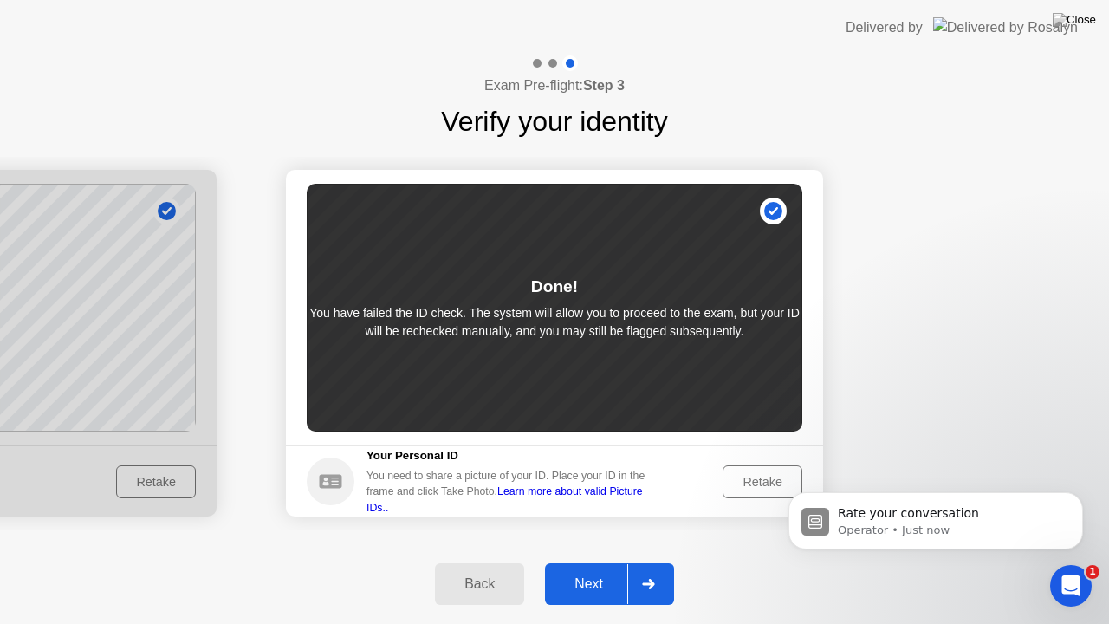
click at [596, 562] on div "Next" at bounding box center [588, 584] width 77 height 16
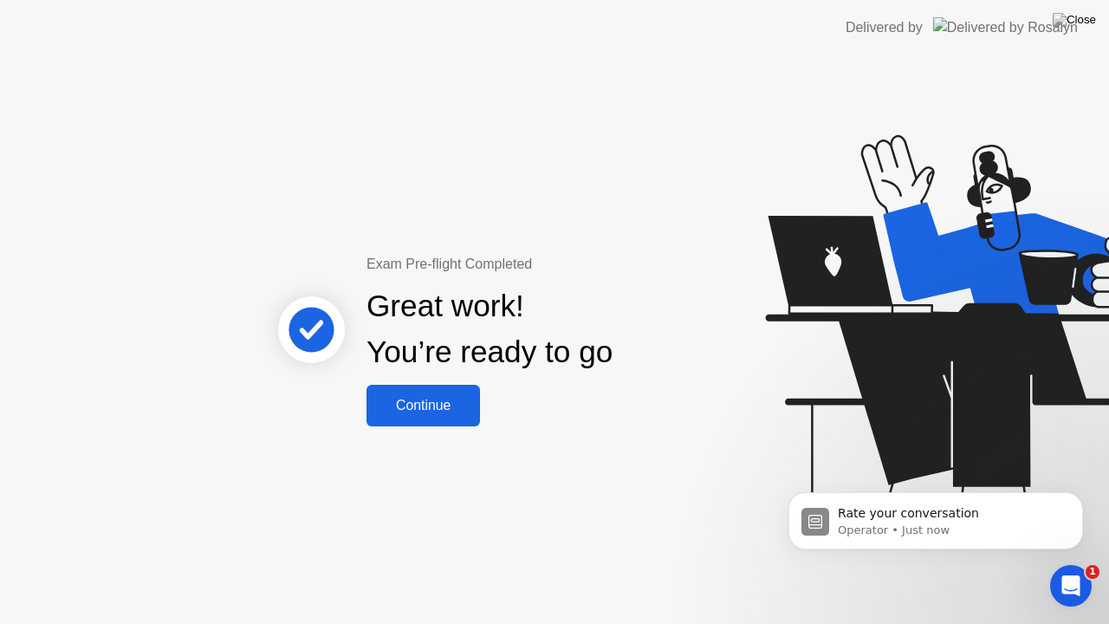
click at [437, 398] on div "Continue" at bounding box center [423, 406] width 103 height 16
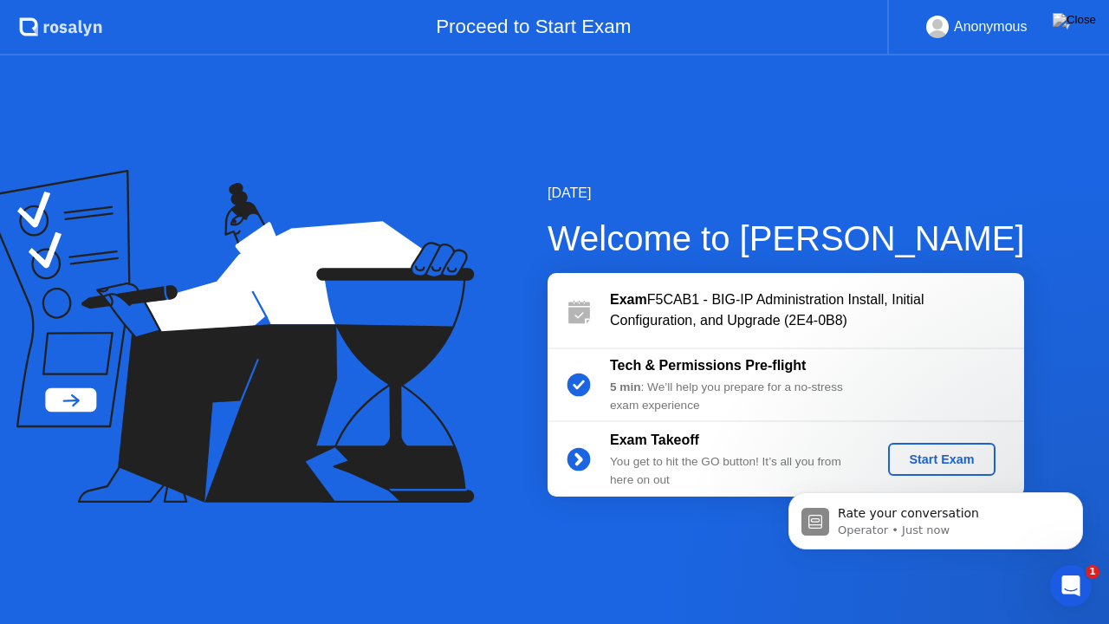
click at [934, 454] on div "Start Exam" at bounding box center [941, 459] width 93 height 14
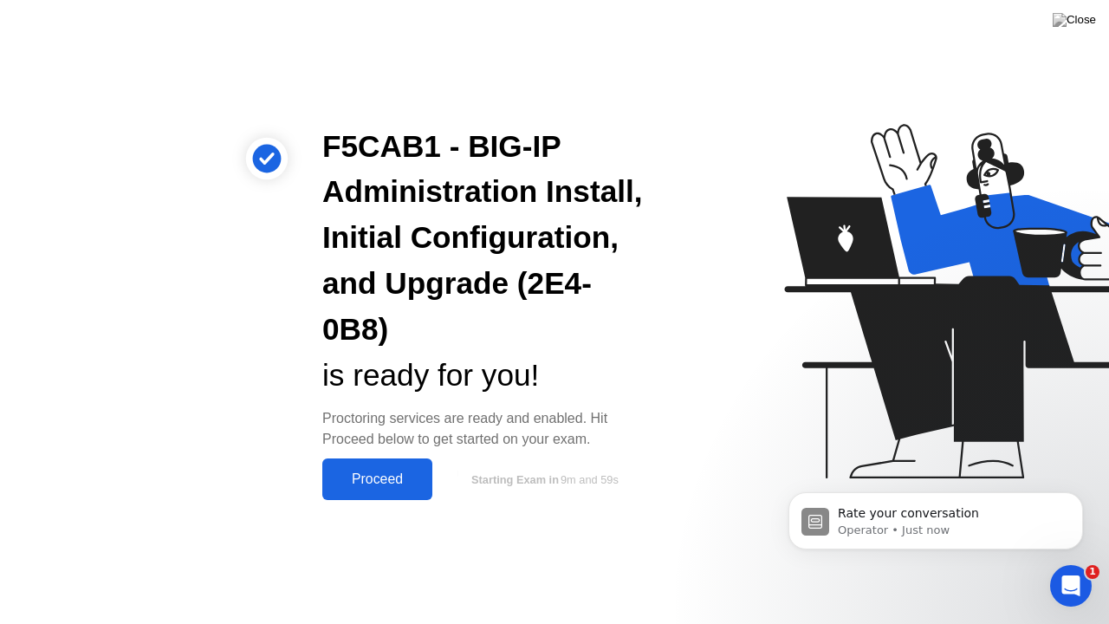
click at [371, 476] on div "Proceed" at bounding box center [377, 479] width 100 height 16
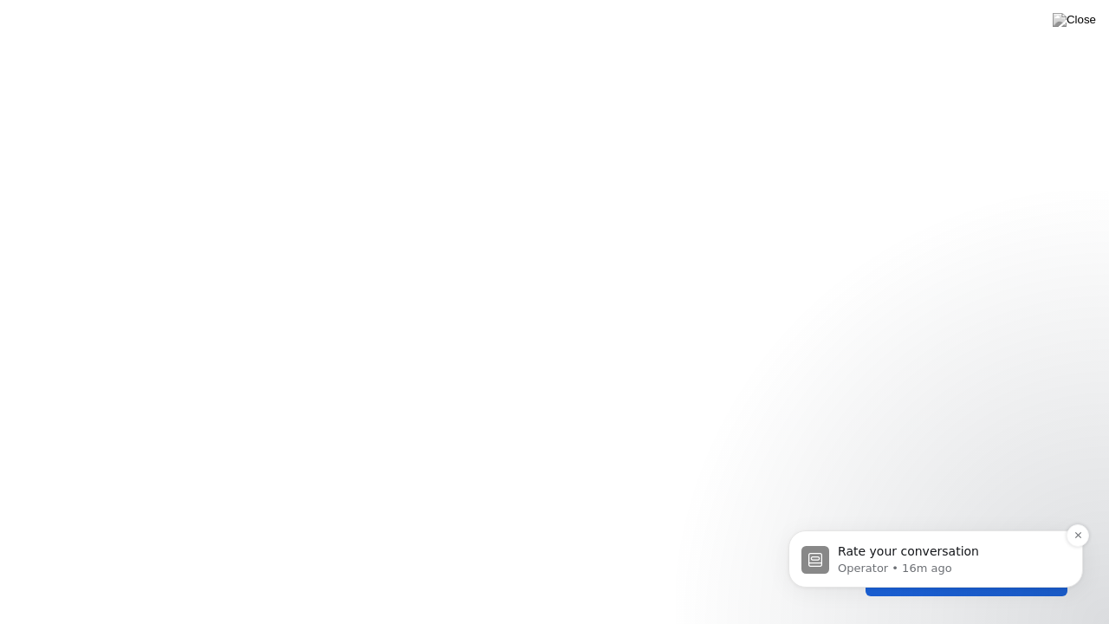
click at [921, 555] on p "Rate your conversation" at bounding box center [949, 551] width 223 height 17
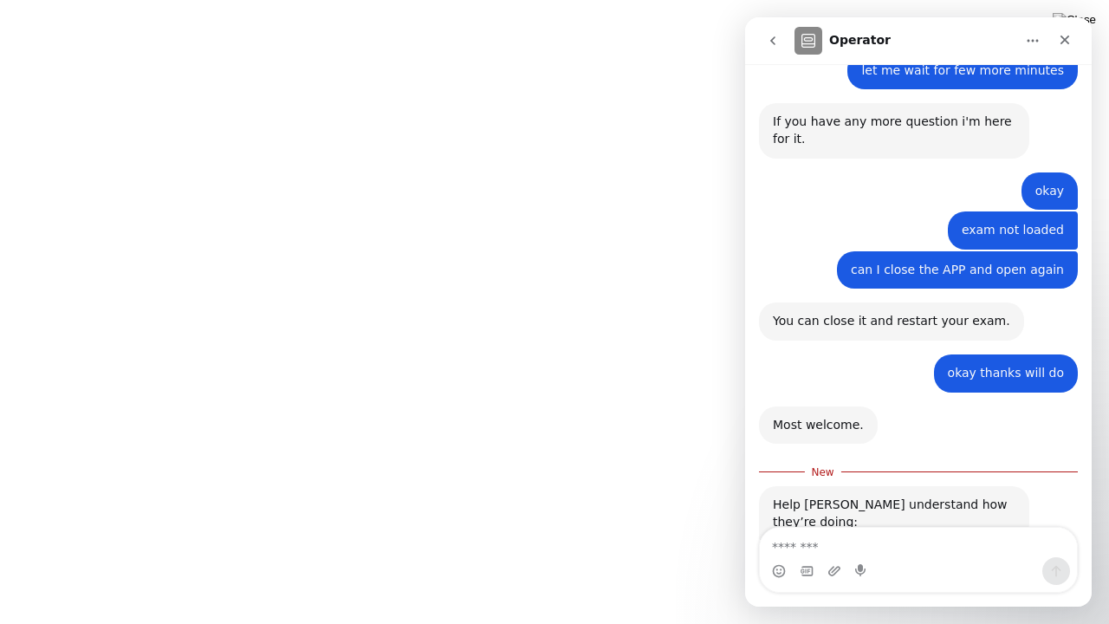
scroll to position [2839, 0]
click at [1062, 40] on icon "Close" at bounding box center [1065, 40] width 14 height 14
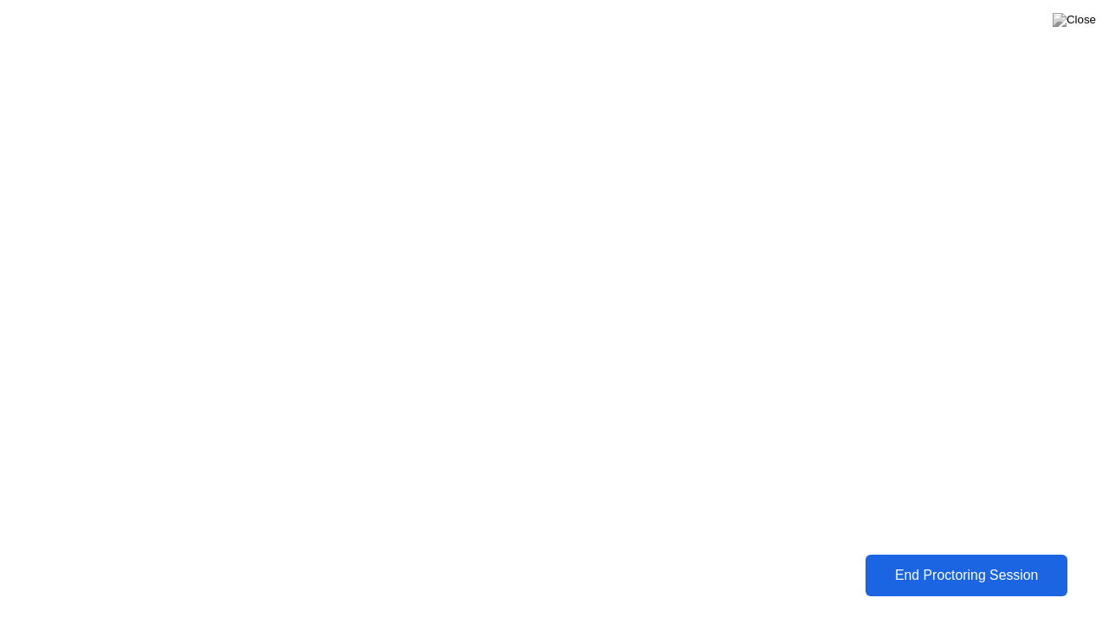
scroll to position [2148, 0]
click at [925, 562] on div "End Proctoring Session" at bounding box center [967, 575] width 192 height 16
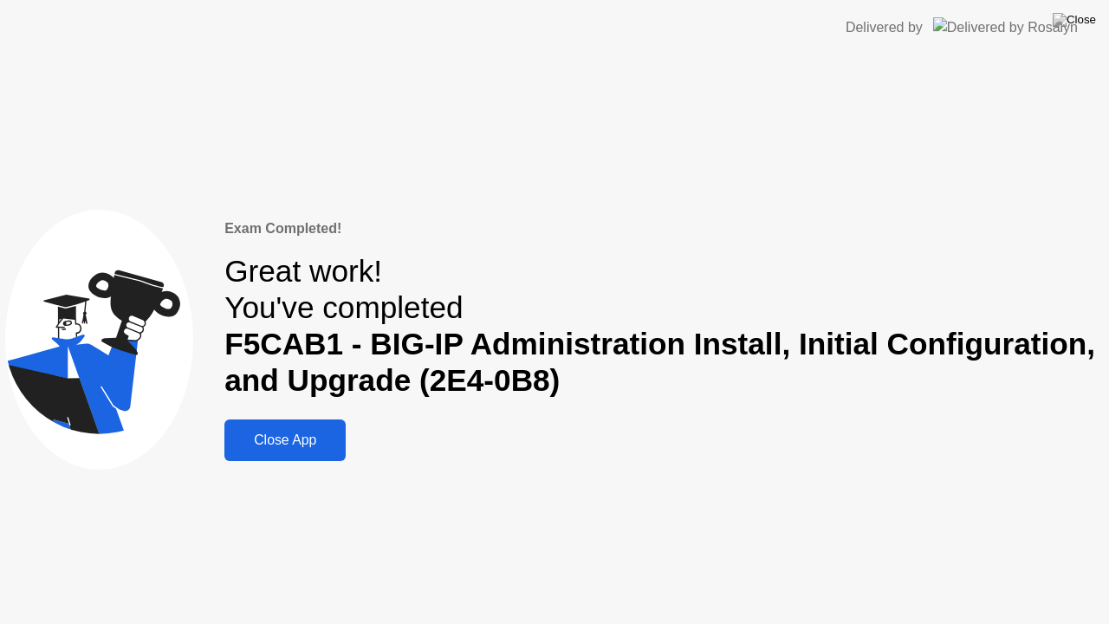
click at [288, 437] on div "Close App" at bounding box center [285, 440] width 111 height 16
